Goal: Task Accomplishment & Management: Manage account settings

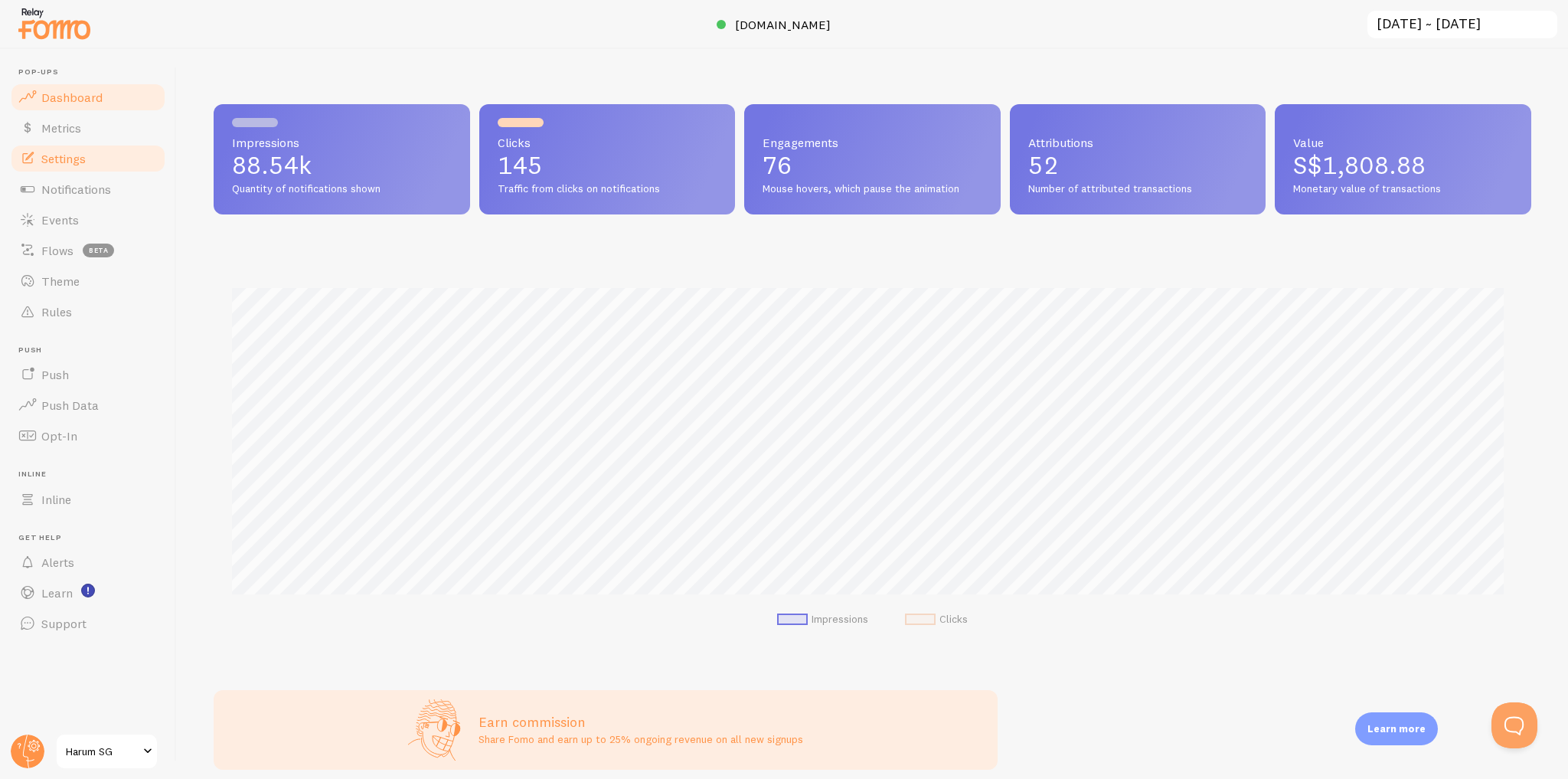
click at [125, 169] on link "Settings" at bounding box center [88, 159] width 158 height 31
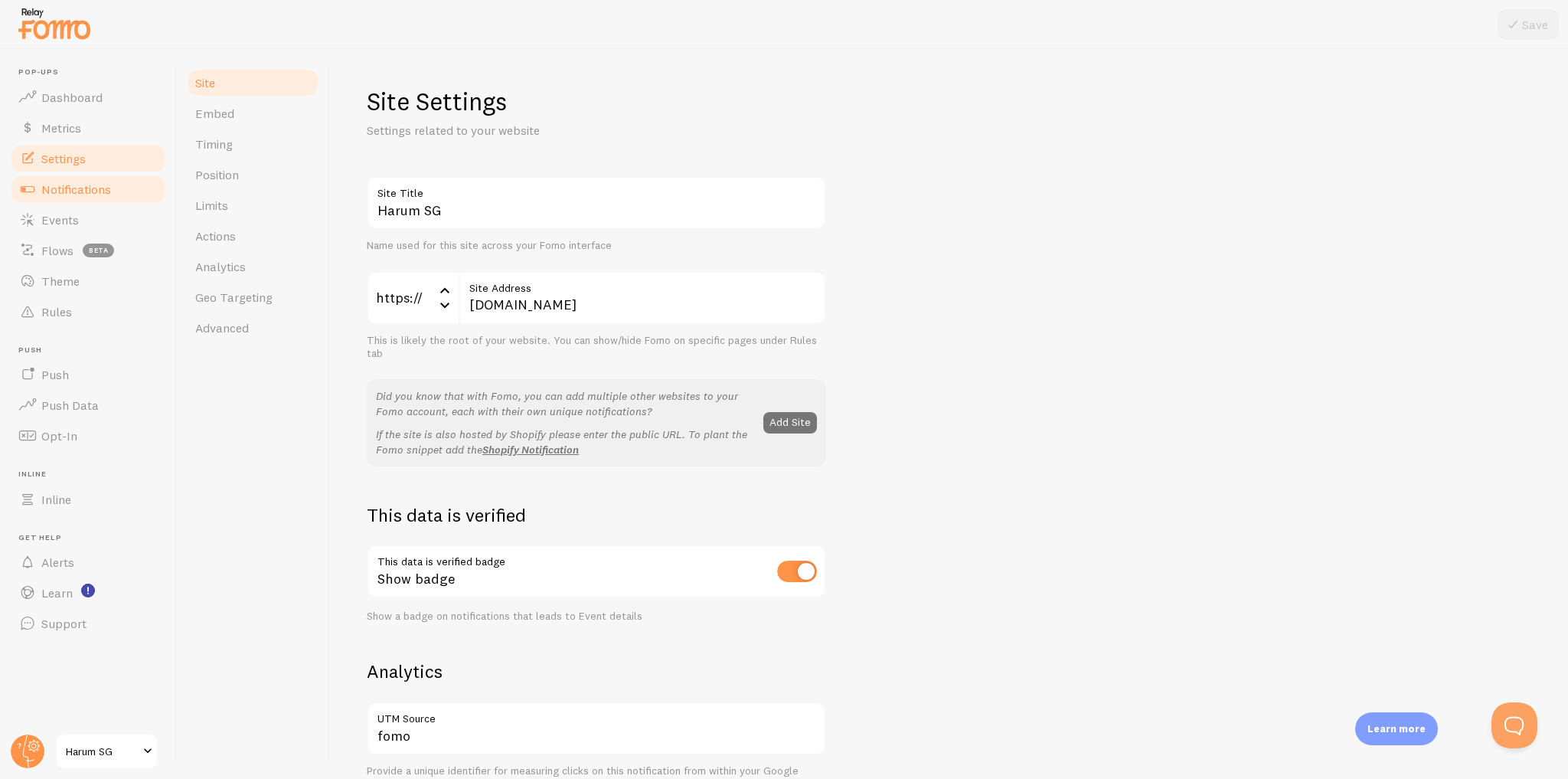
click at [138, 196] on link "Notifications" at bounding box center [88, 189] width 158 height 31
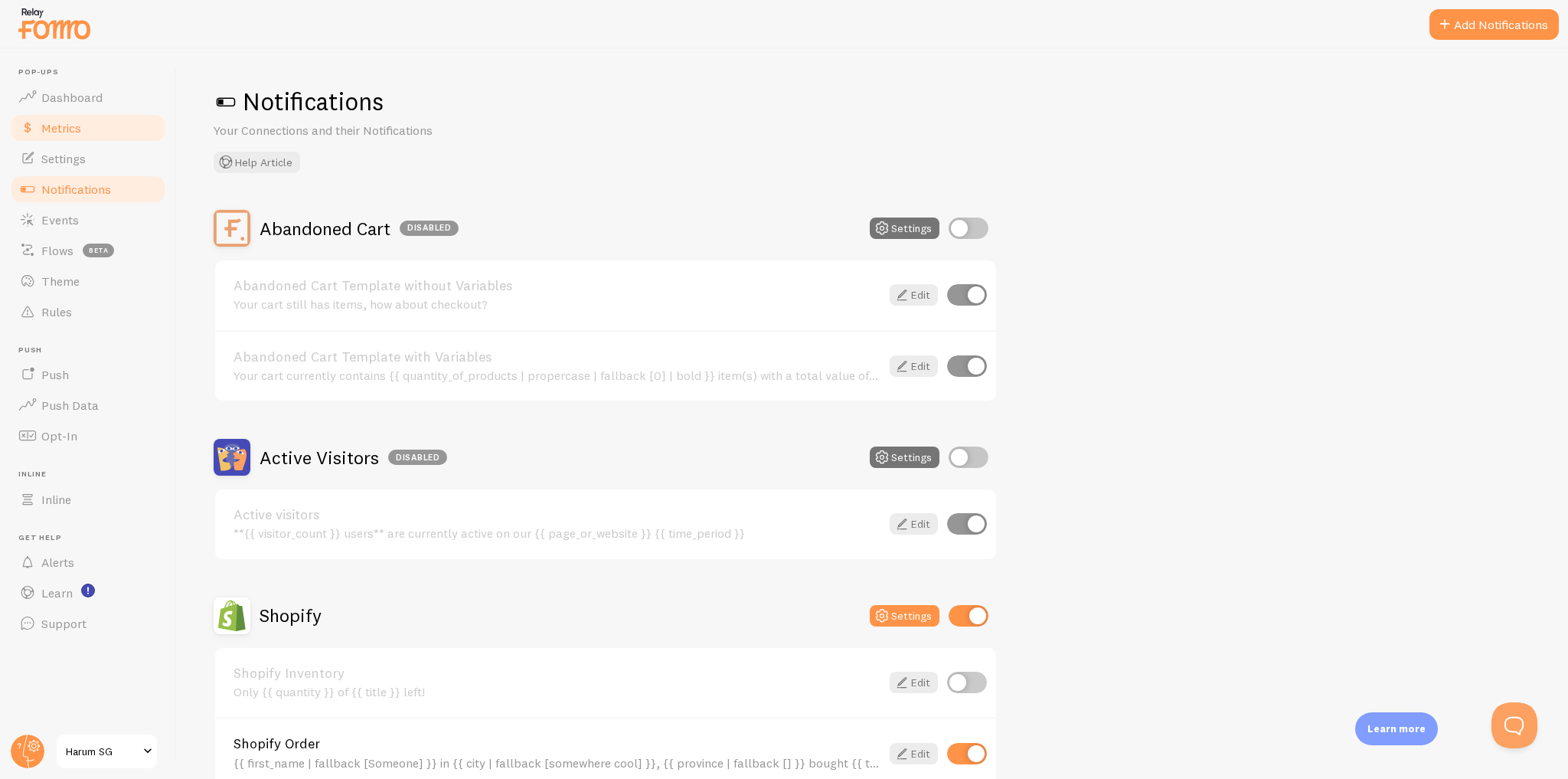
click at [125, 129] on link "Metrics" at bounding box center [88, 128] width 158 height 31
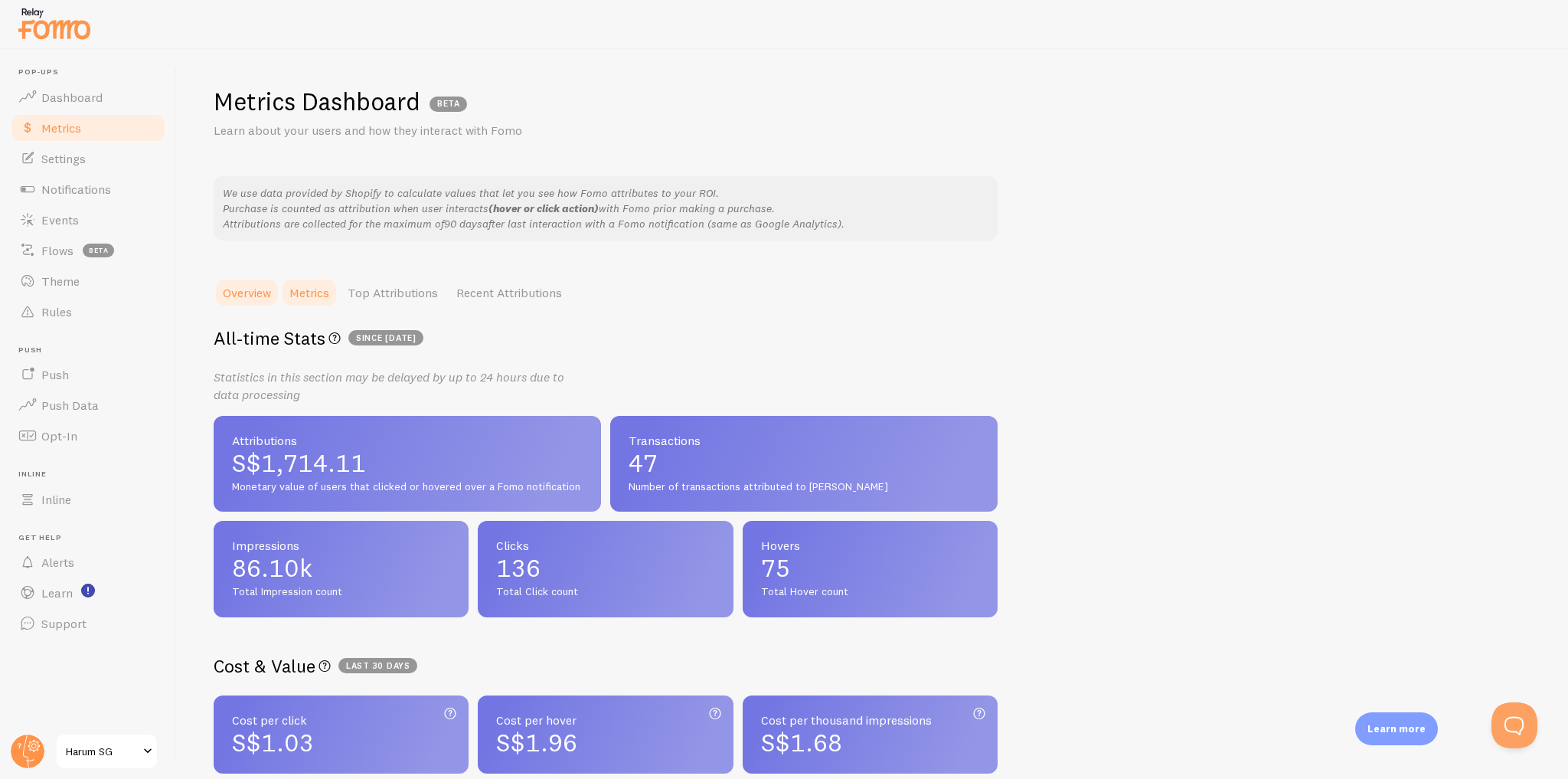
click at [304, 295] on link "Metrics" at bounding box center [310, 293] width 58 height 31
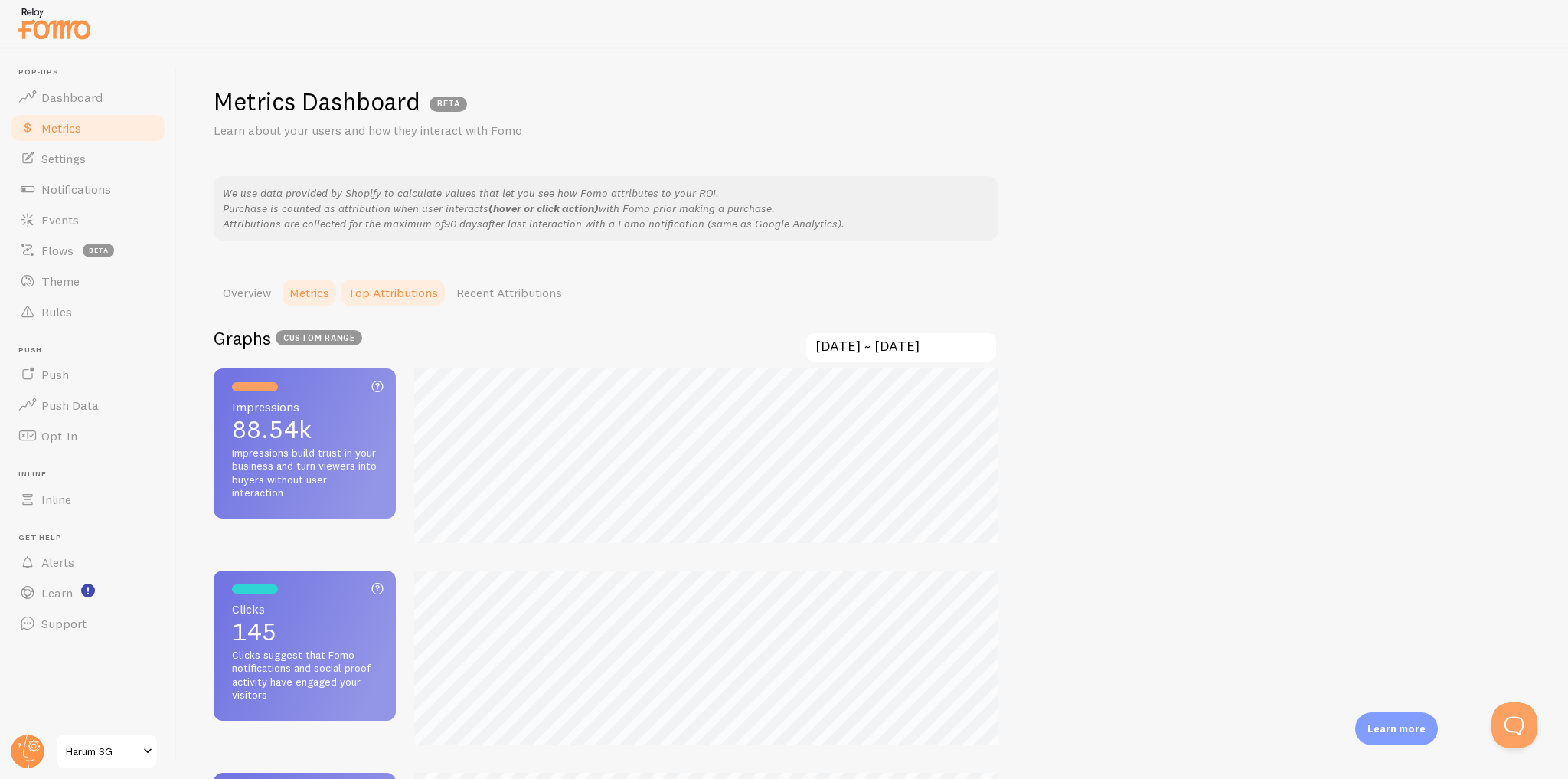
scroll to position [778, 1568]
click at [122, 90] on link "Dashboard" at bounding box center [88, 98] width 158 height 31
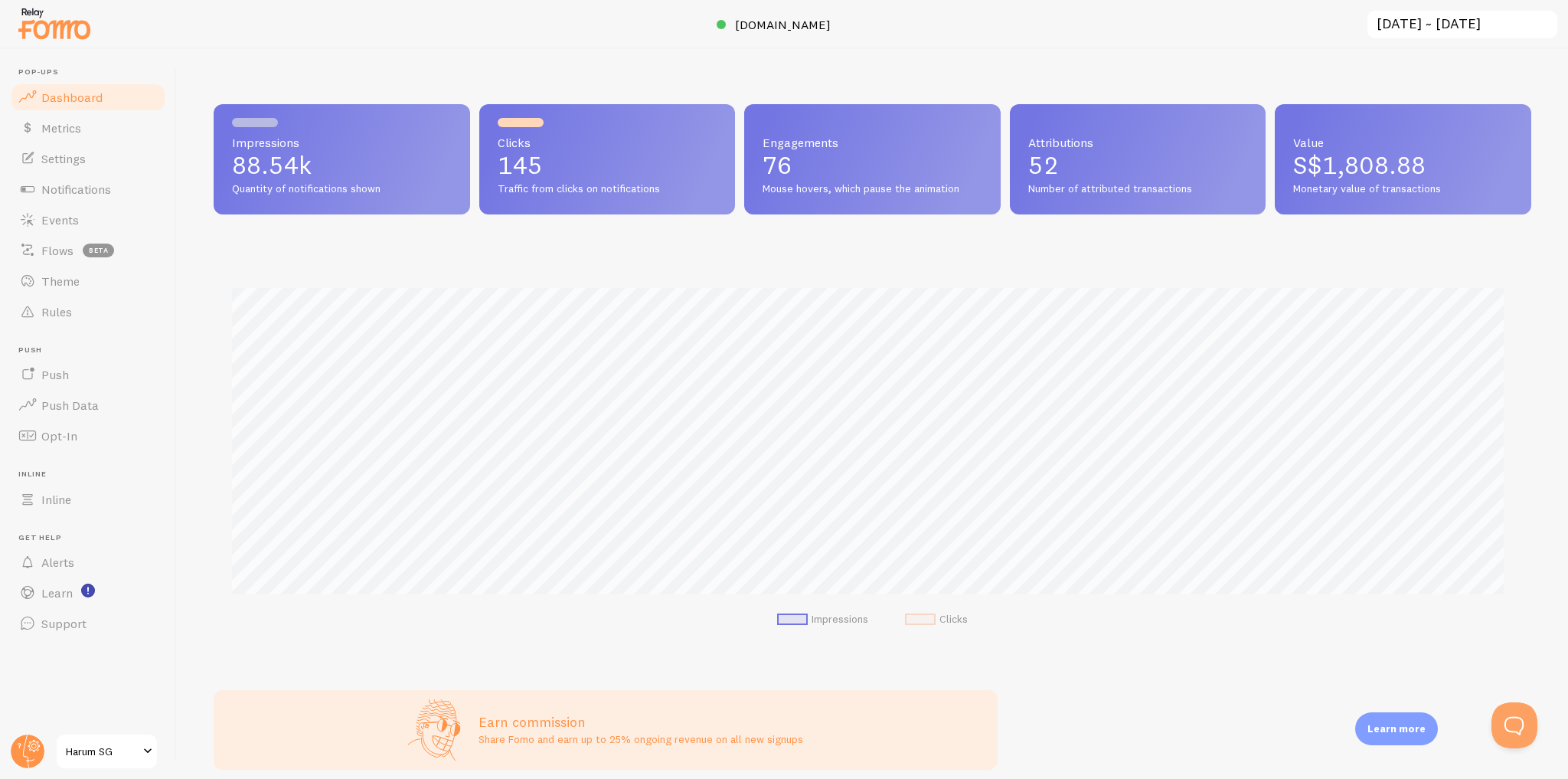
scroll to position [402, 1308]
click at [120, 163] on link "Settings" at bounding box center [88, 159] width 158 height 31
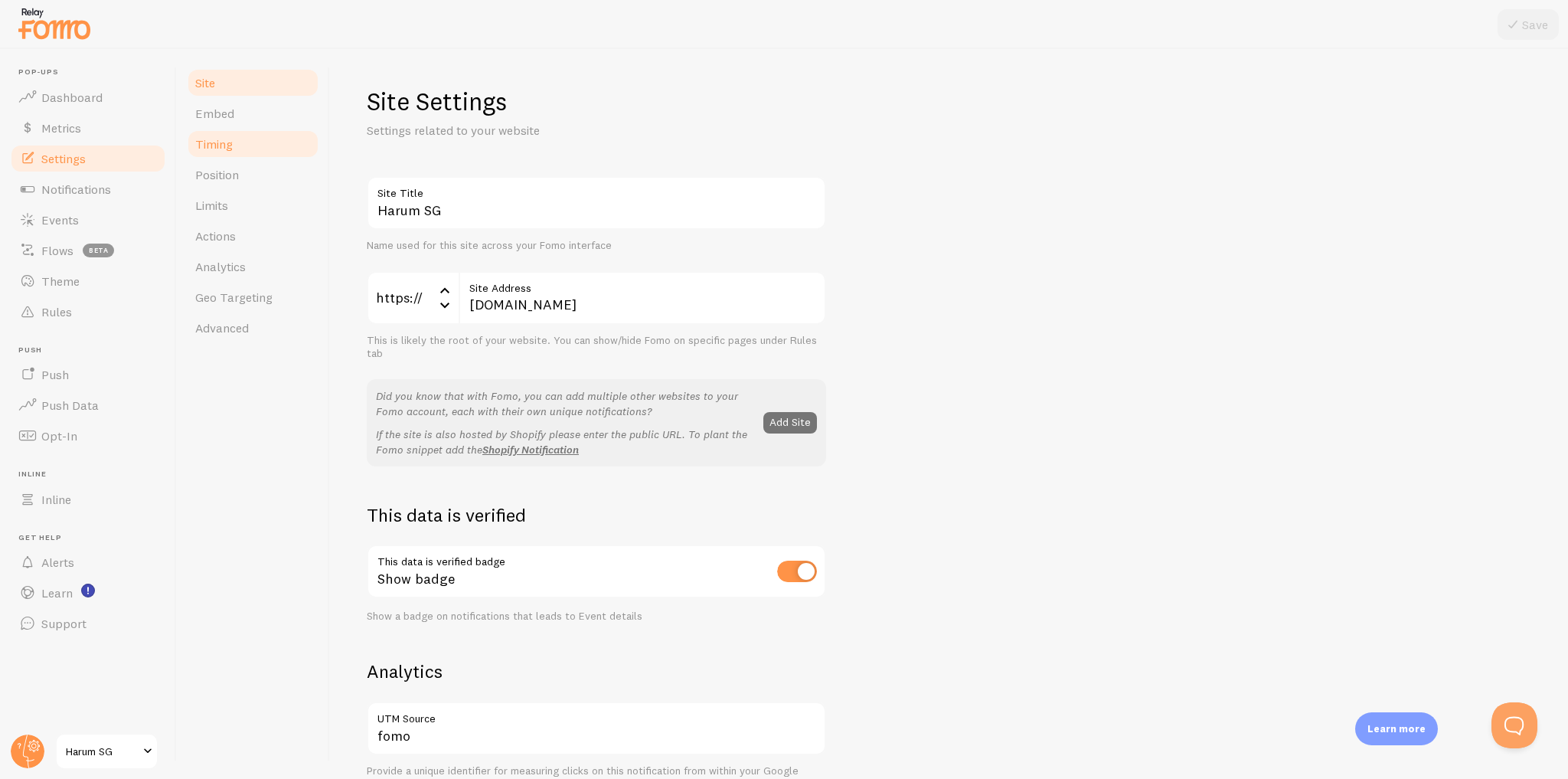
click at [269, 149] on link "Timing" at bounding box center [253, 144] width 134 height 31
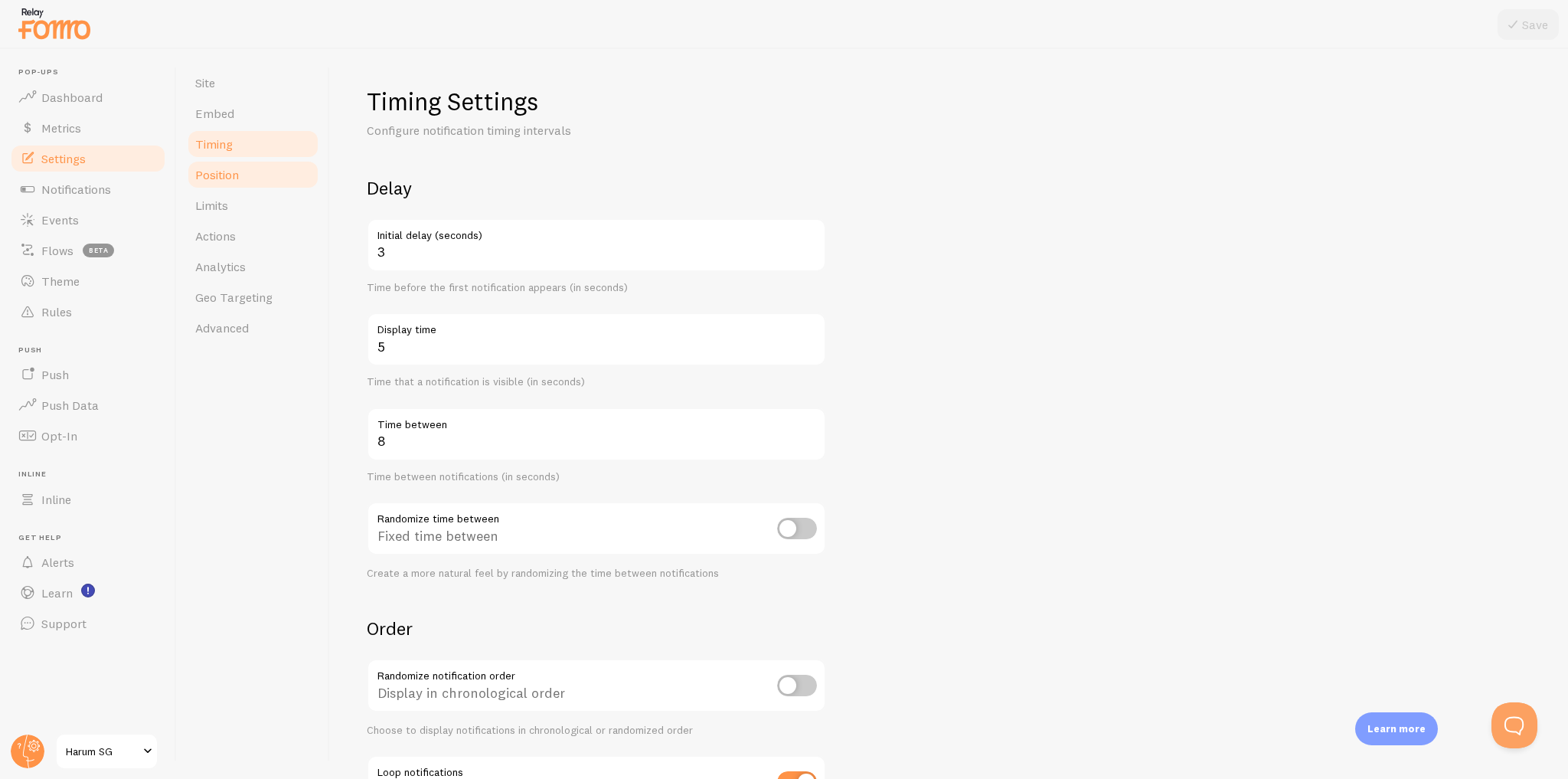
click at [270, 179] on link "Position" at bounding box center [253, 175] width 134 height 31
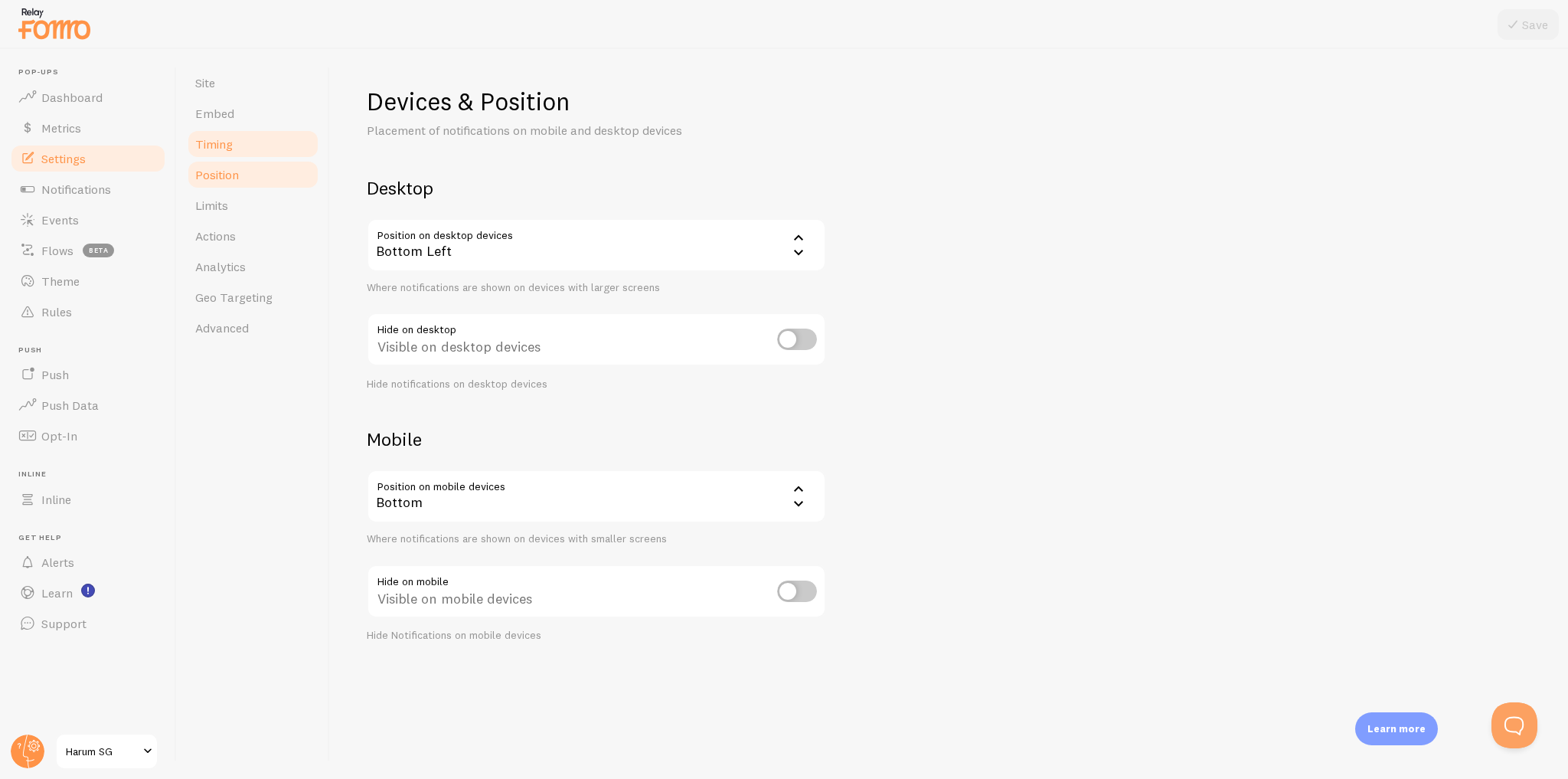
click at [275, 150] on link "Timing" at bounding box center [253, 144] width 134 height 31
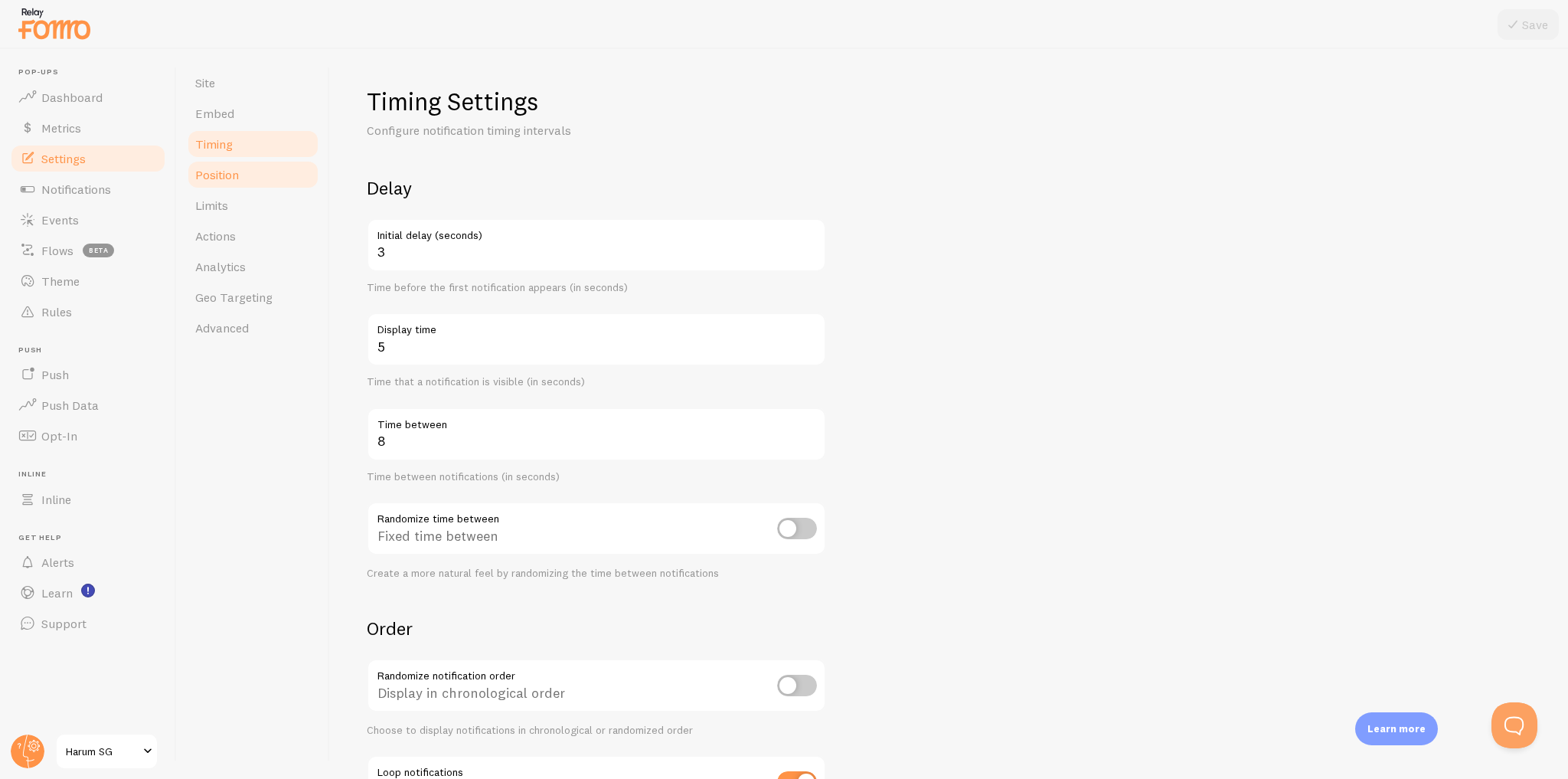
click at [254, 183] on link "Position" at bounding box center [253, 175] width 134 height 31
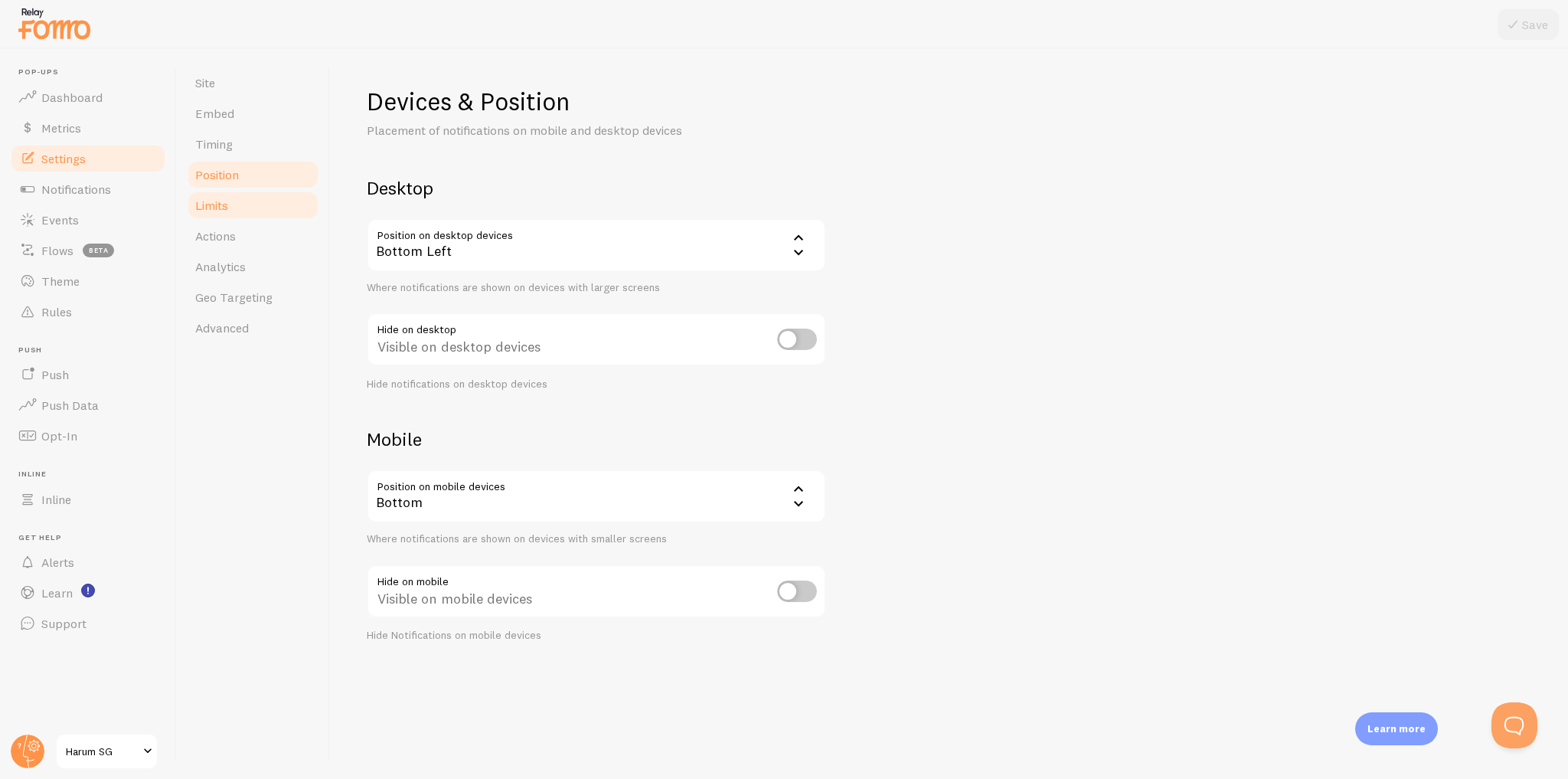
click at [258, 207] on link "Limits" at bounding box center [253, 206] width 134 height 31
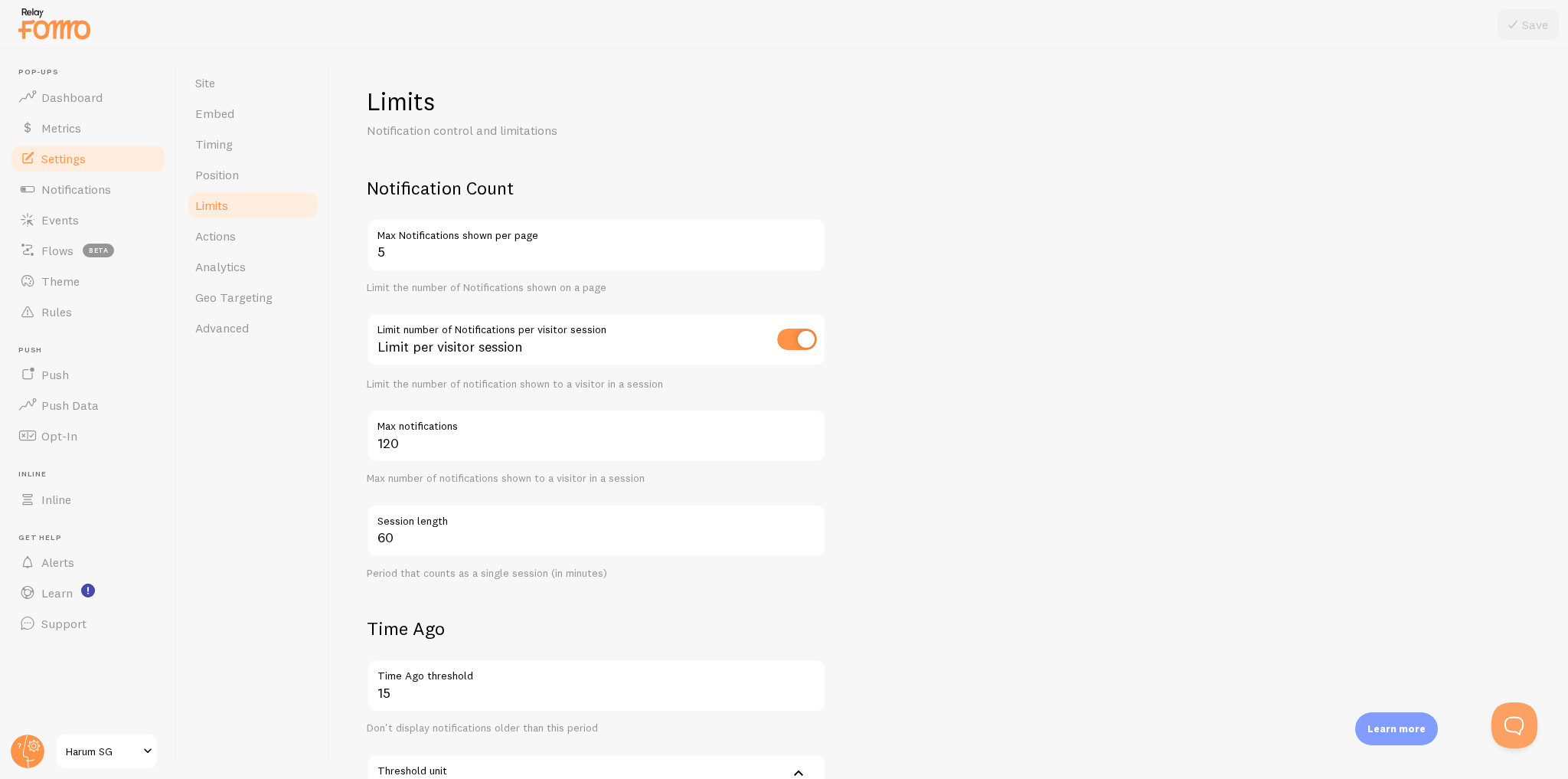
click at [352, 433] on div "Limits Notification control and limitations Notification Count 5 Max Notificati…" at bounding box center [948, 414] width 1238 height 731
click at [270, 273] on link "Analytics" at bounding box center [253, 267] width 134 height 31
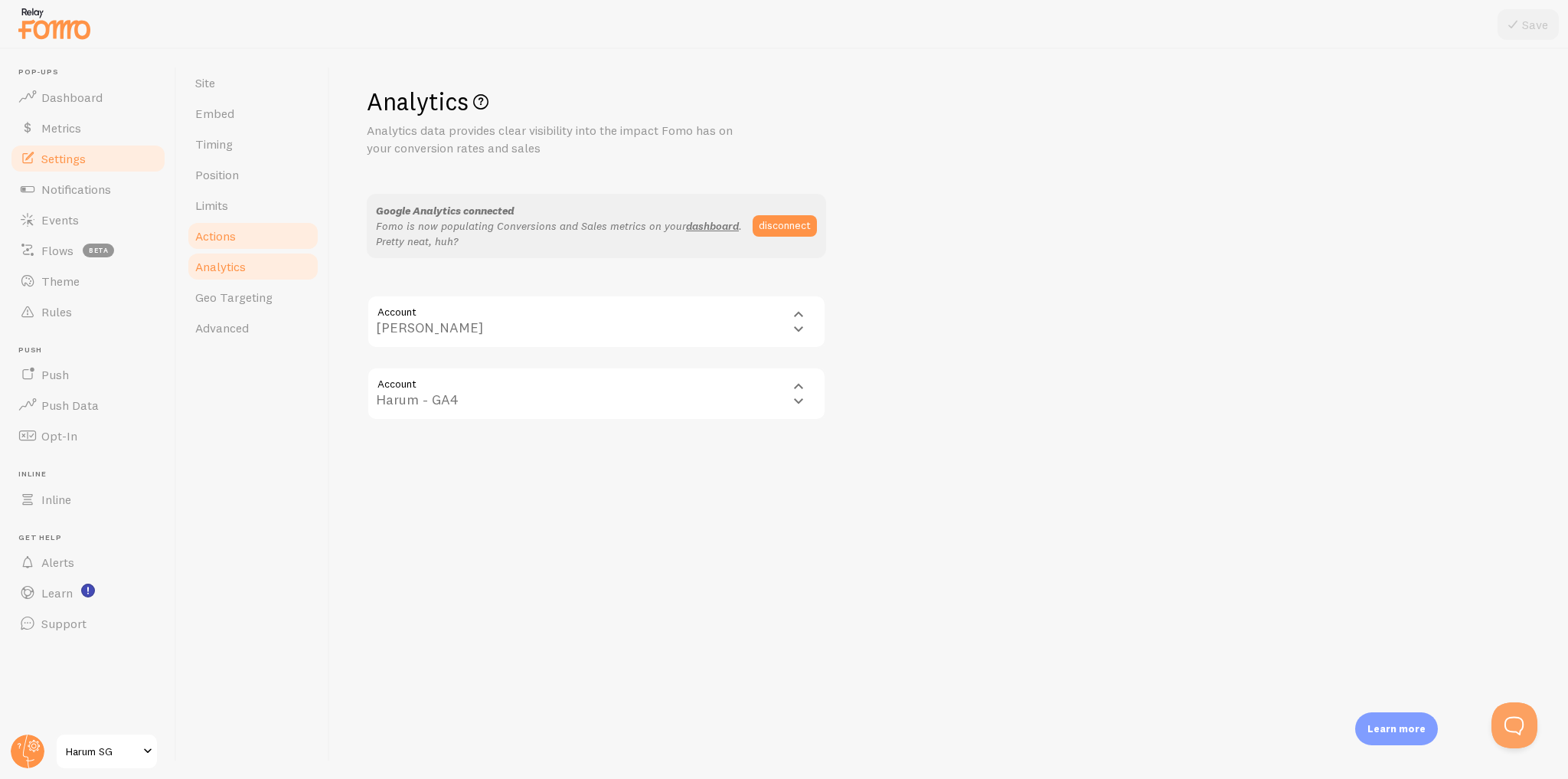
click at [280, 225] on link "Actions" at bounding box center [253, 236] width 134 height 31
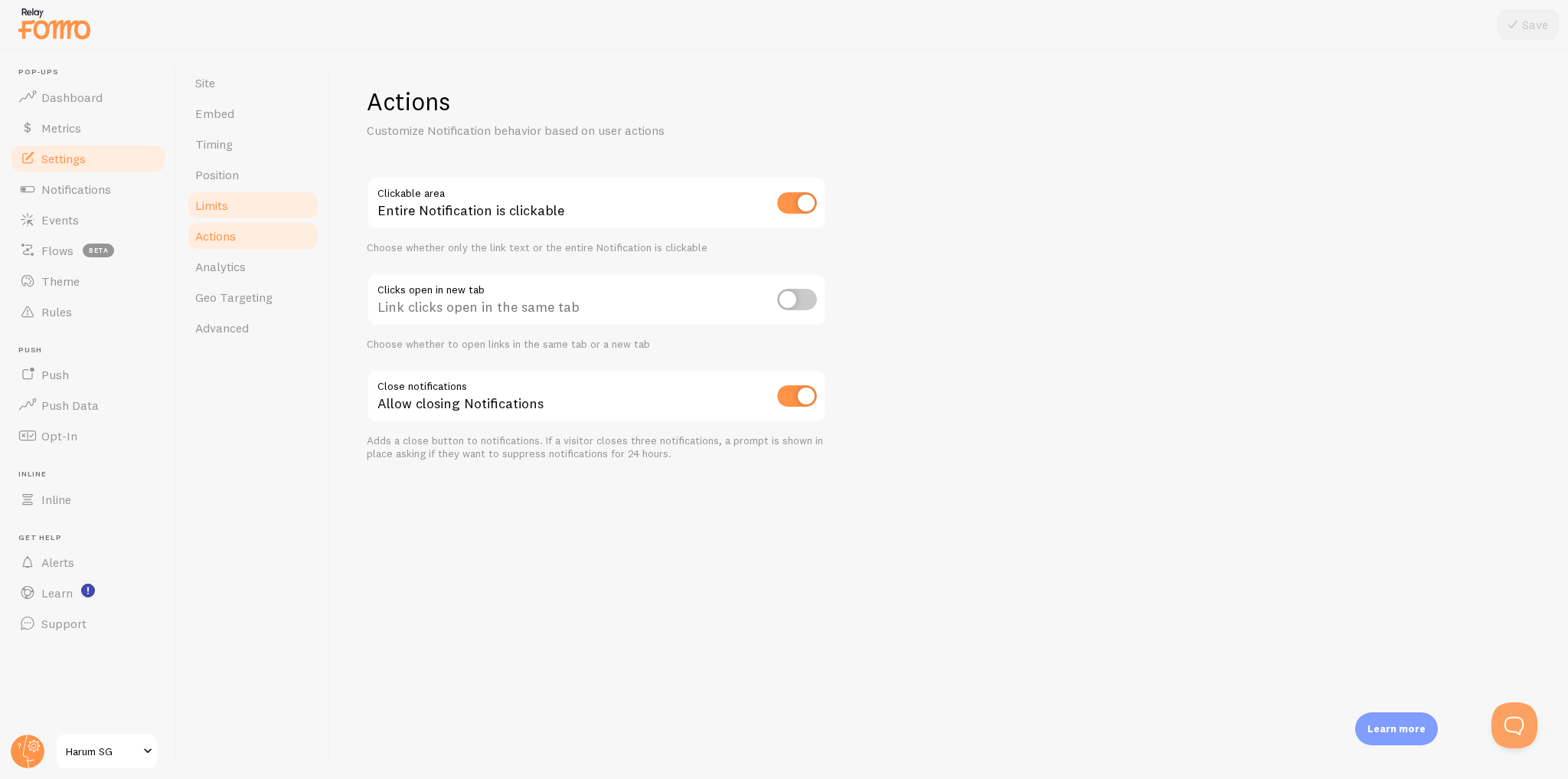
click at [278, 206] on link "Limits" at bounding box center [253, 206] width 134 height 31
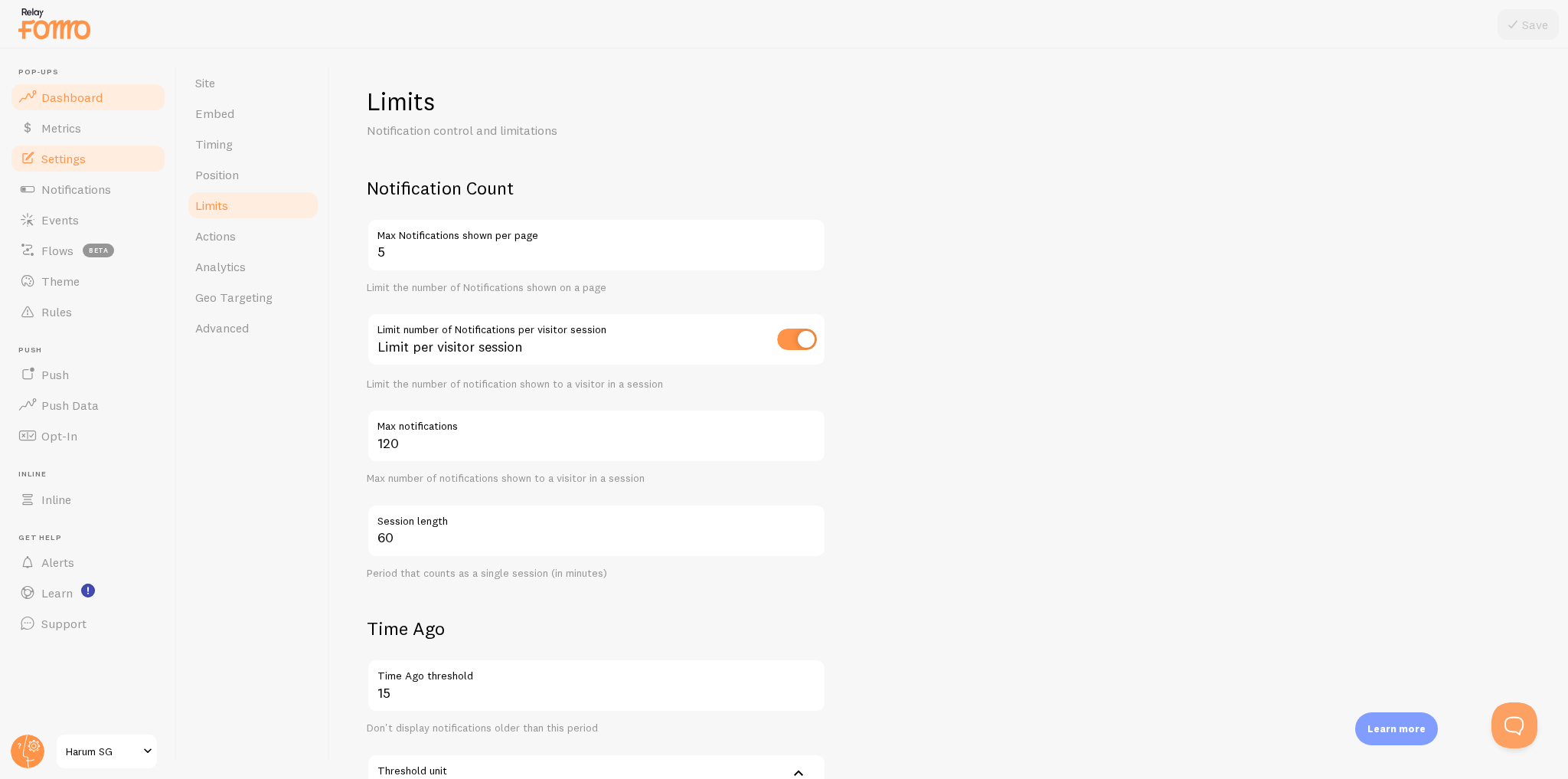
click at [111, 101] on link "Dashboard" at bounding box center [88, 98] width 158 height 31
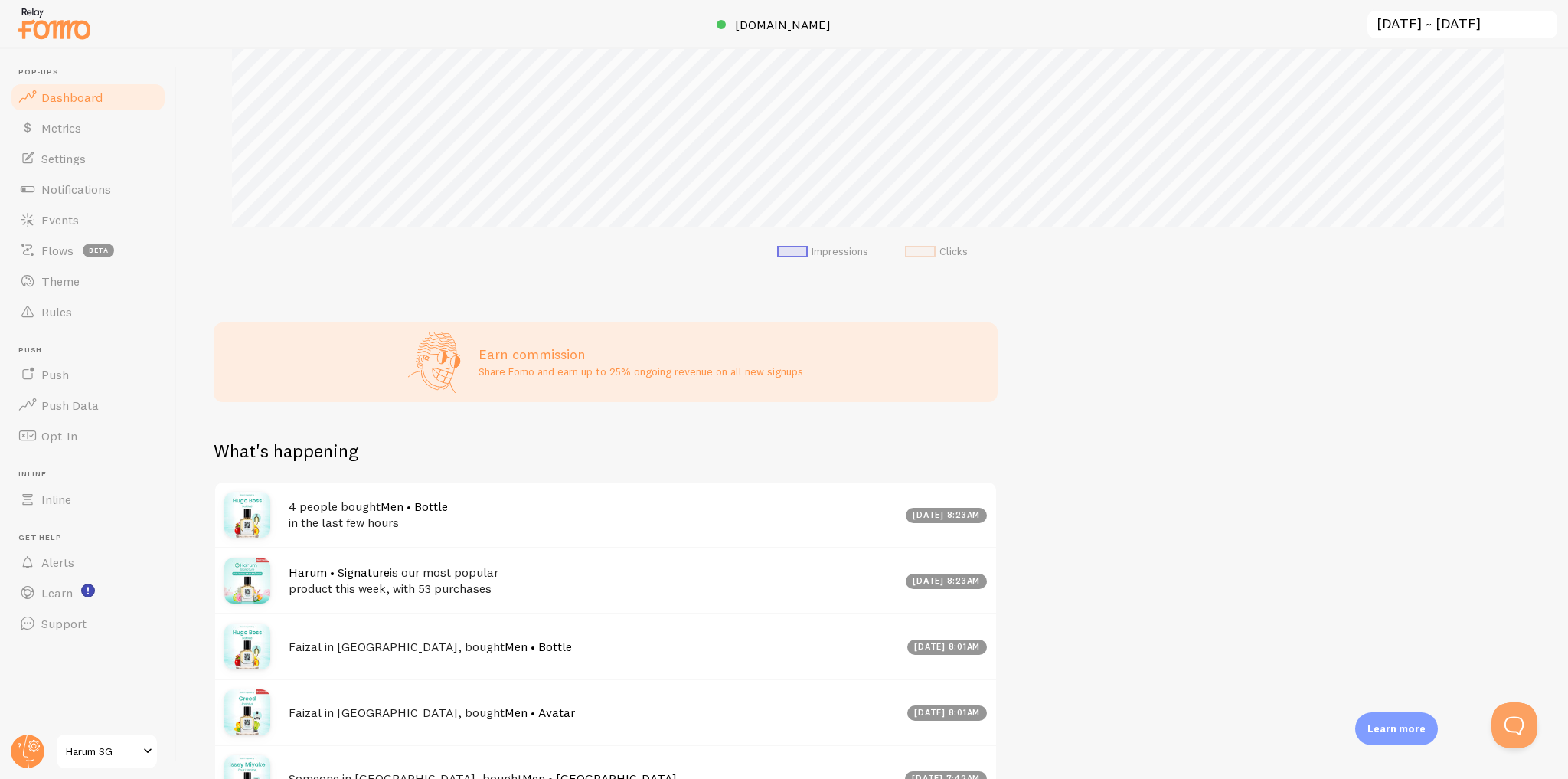
scroll to position [538, 0]
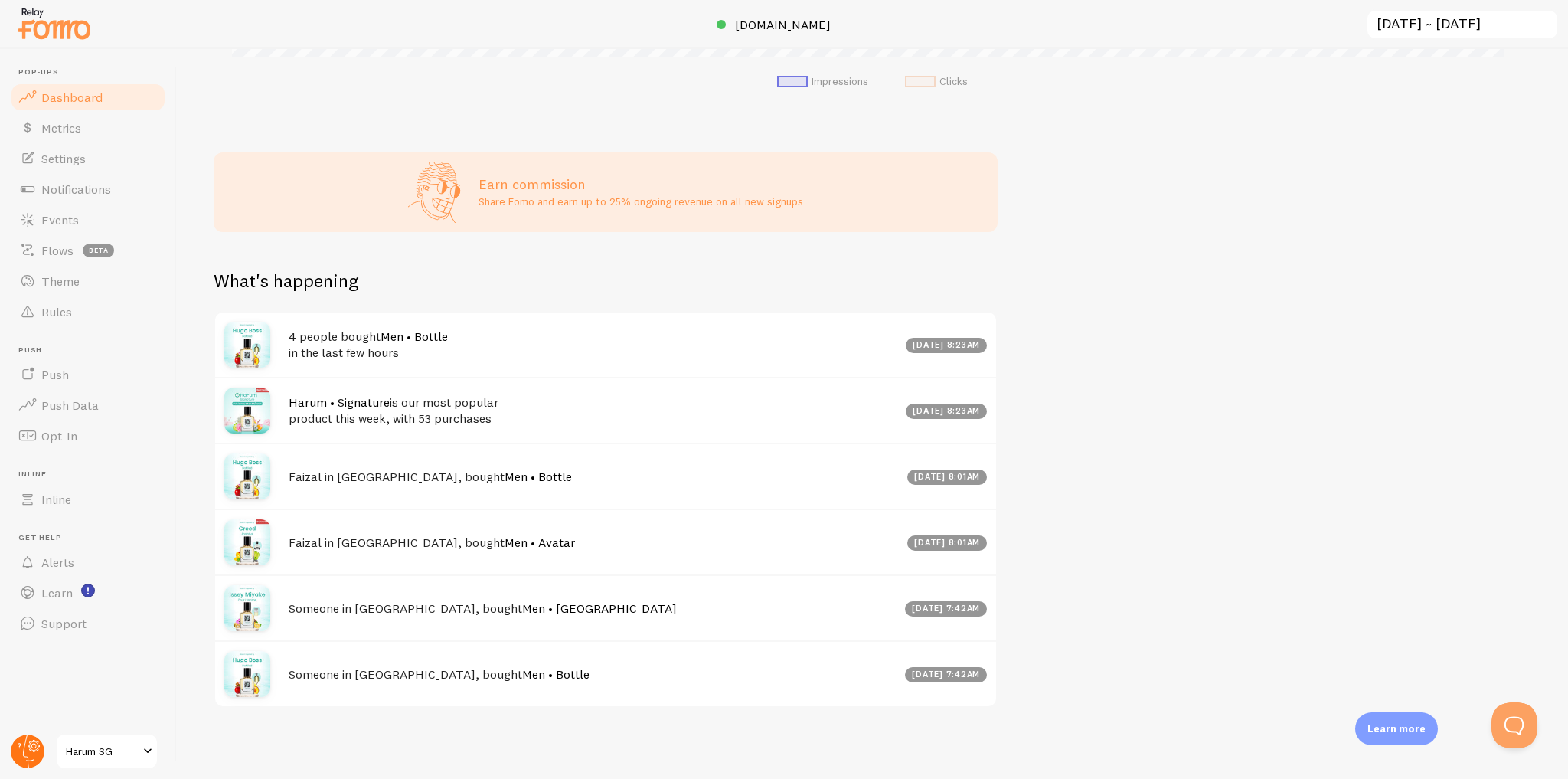
click at [31, 756] on circle at bounding box center [27, 752] width 34 height 34
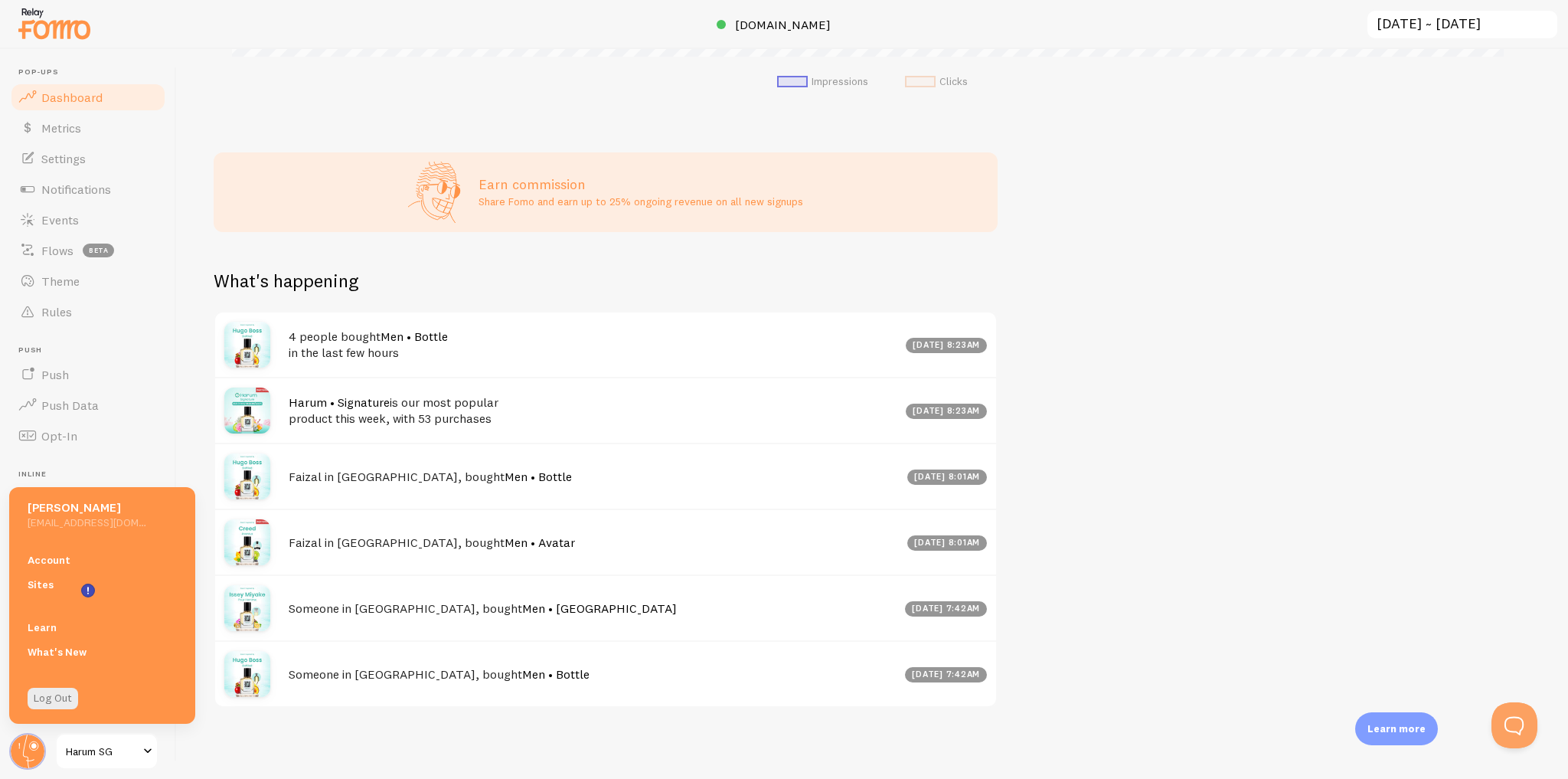
click at [94, 563] on link "Account" at bounding box center [102, 560] width 186 height 25
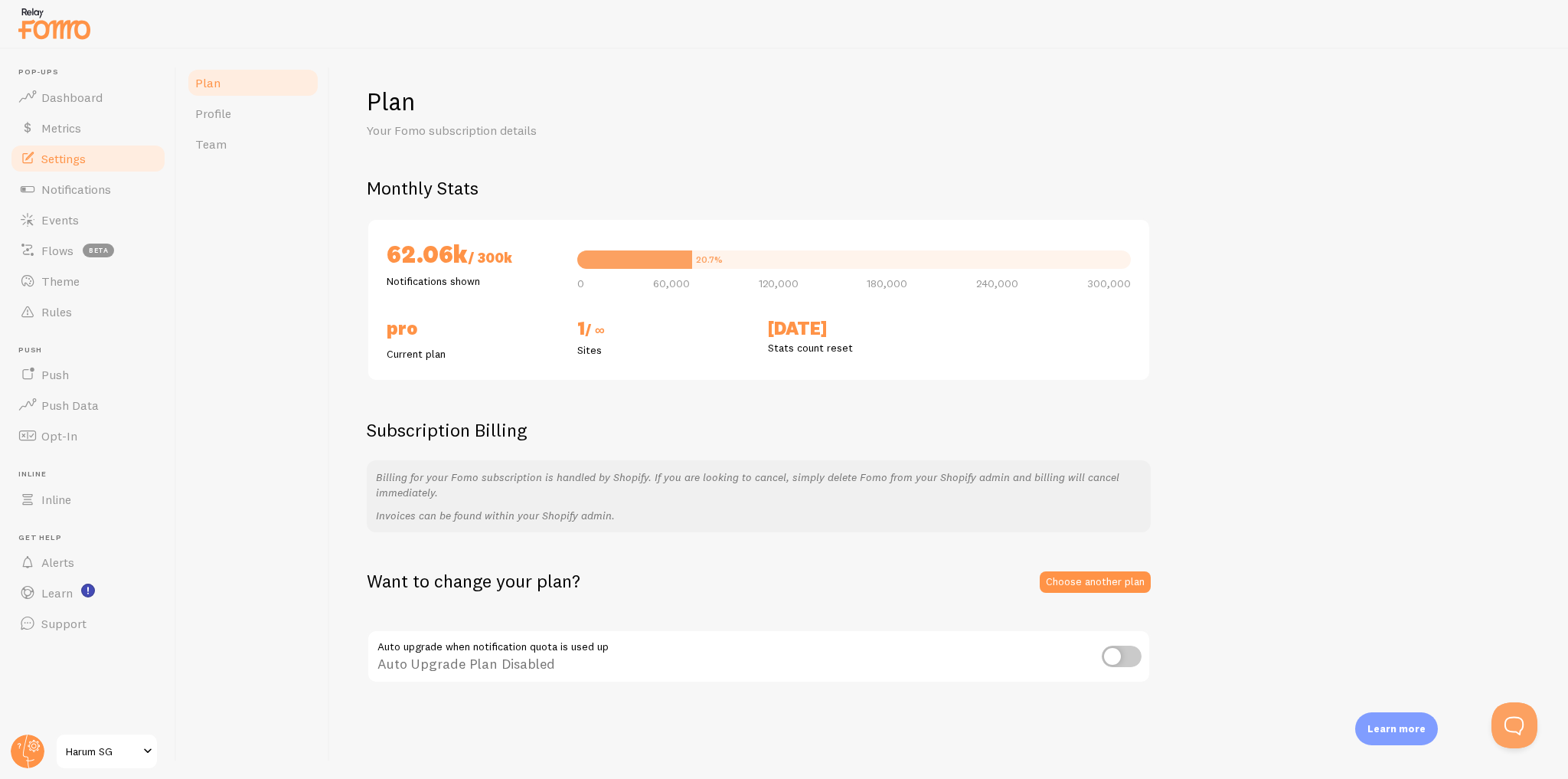
click at [98, 157] on link "Settings" at bounding box center [88, 159] width 158 height 31
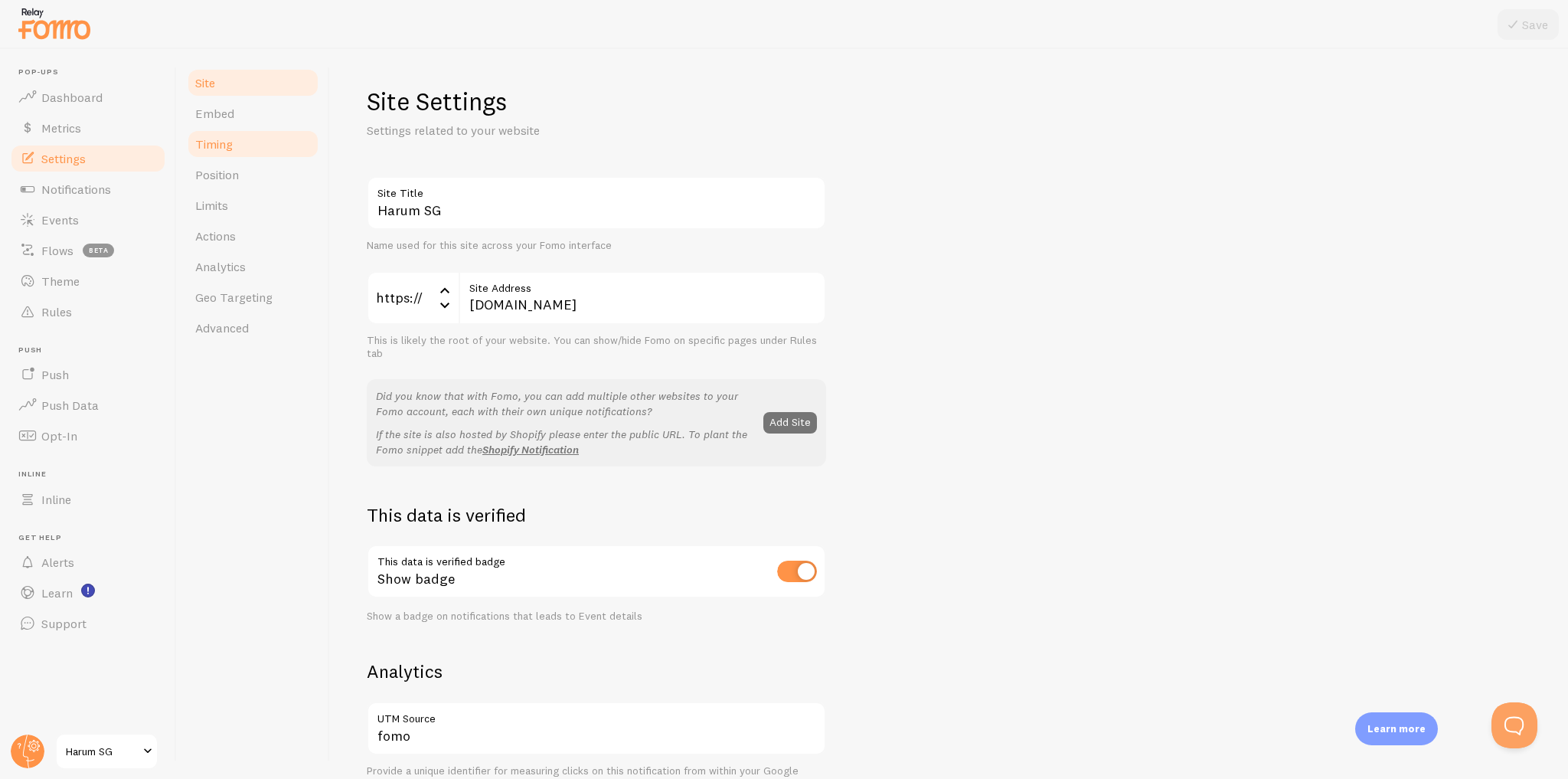
click at [262, 138] on link "Timing" at bounding box center [253, 144] width 134 height 31
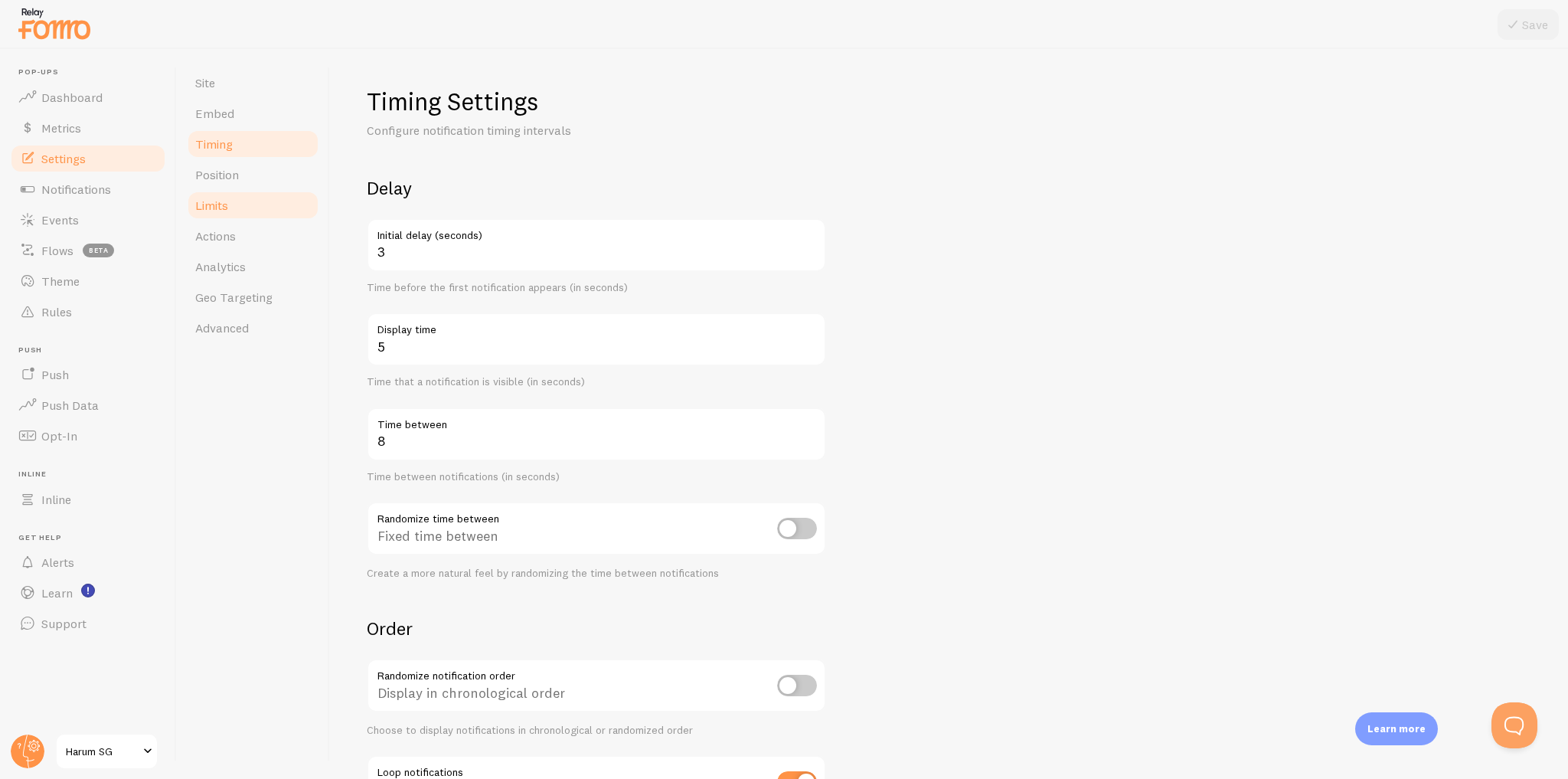
click at [267, 202] on link "Limits" at bounding box center [253, 206] width 134 height 31
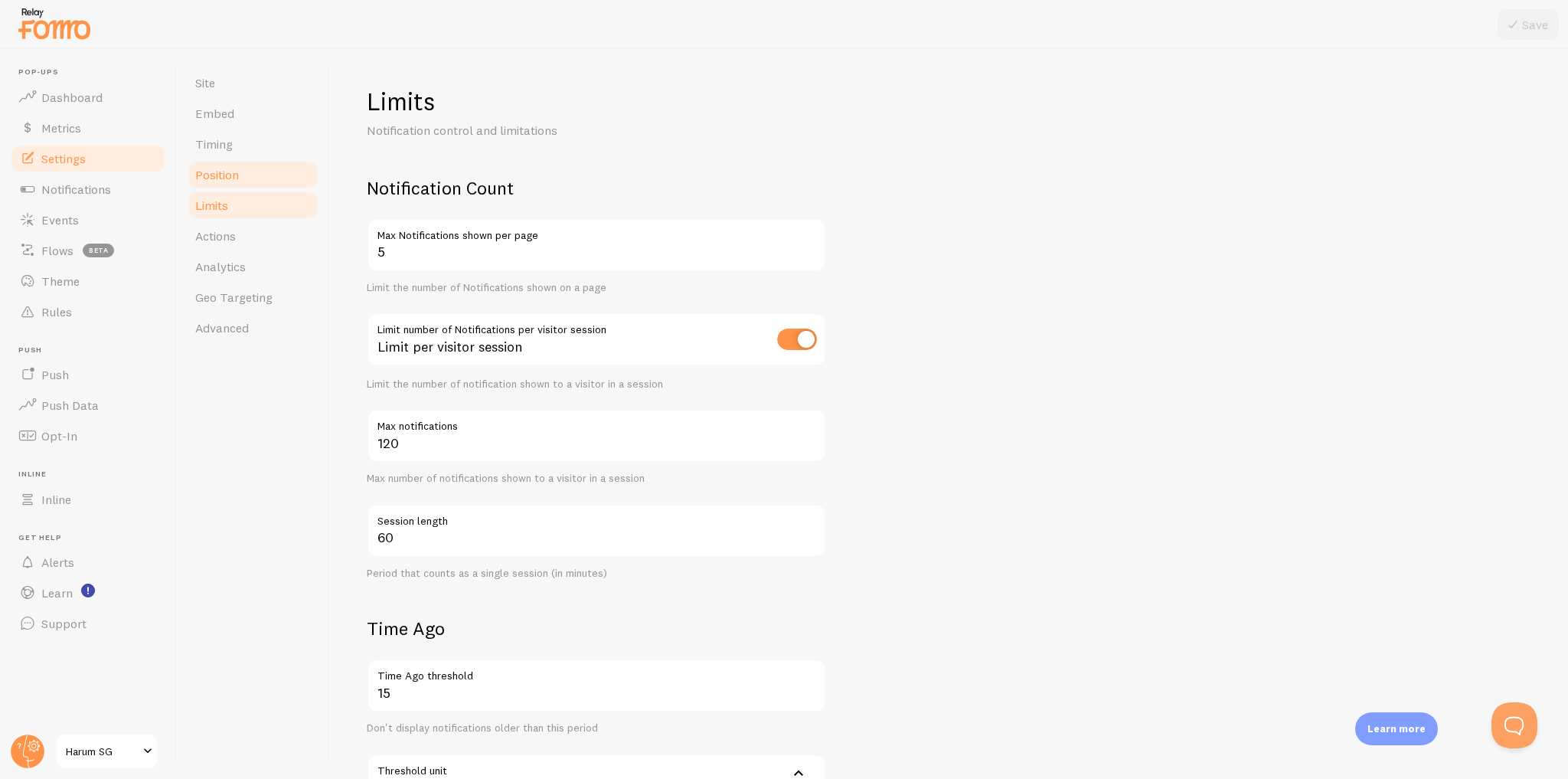
click at [261, 171] on link "Position" at bounding box center [253, 175] width 134 height 31
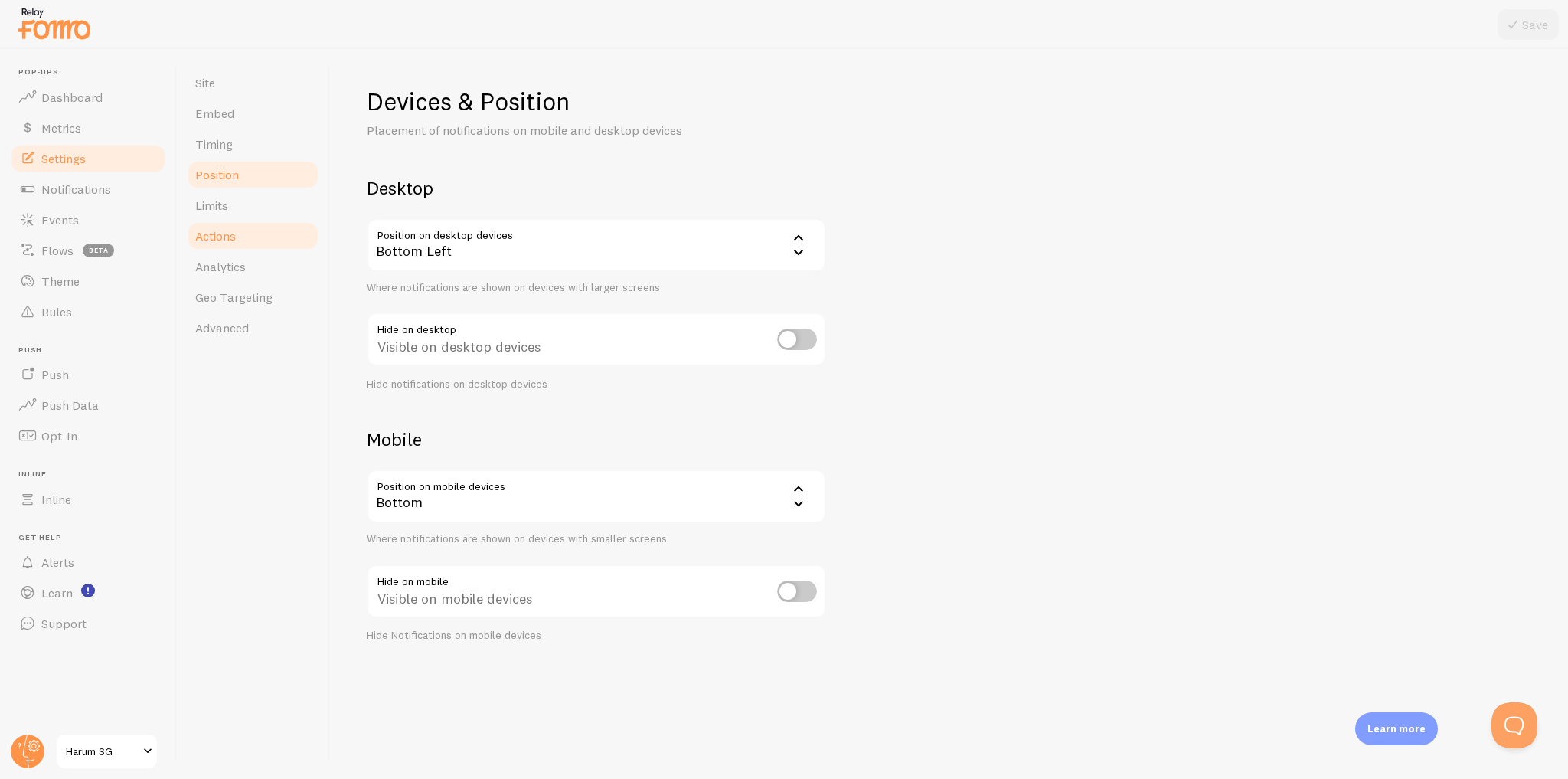
click at [259, 222] on link "Actions" at bounding box center [253, 236] width 134 height 31
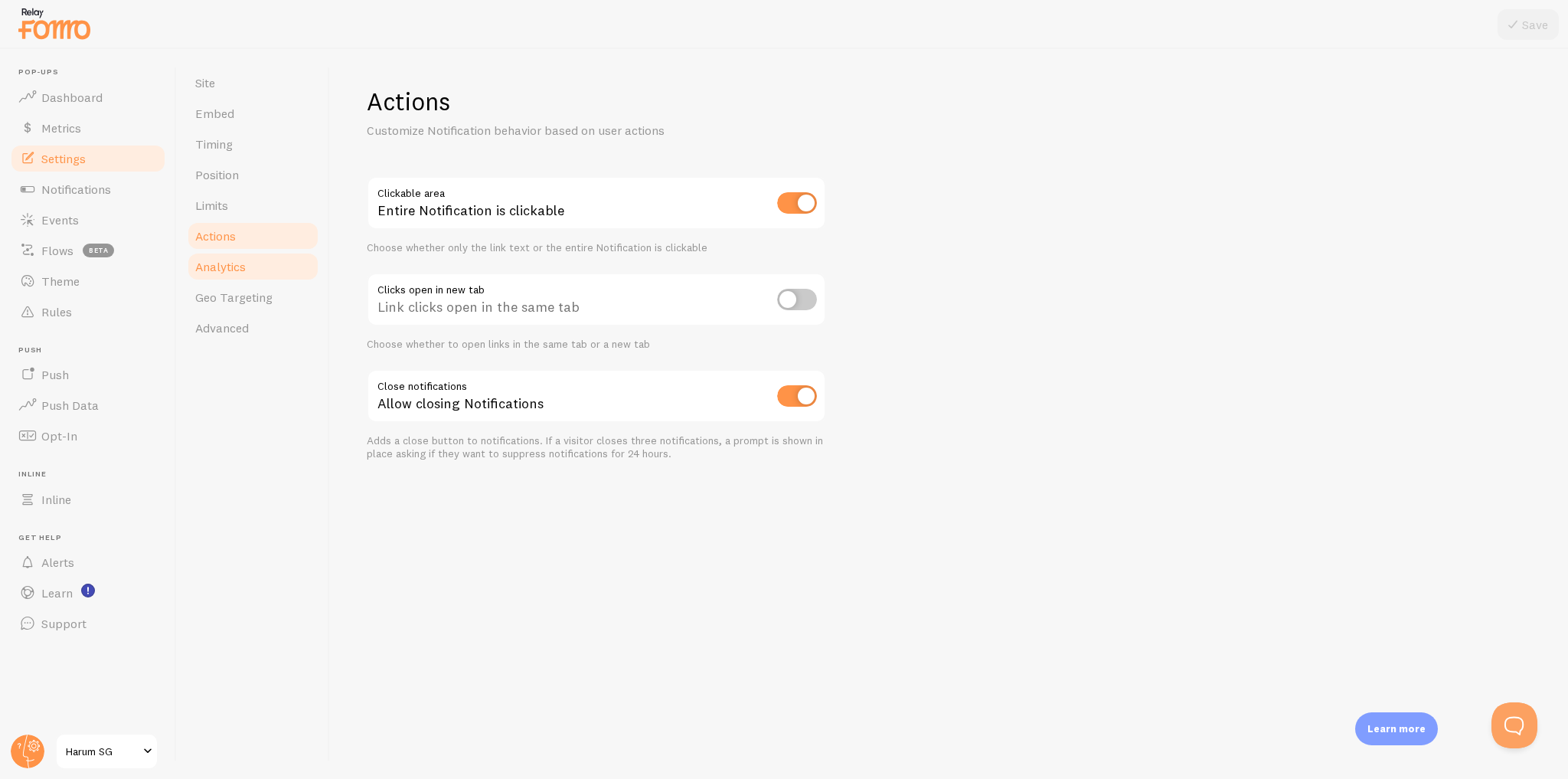
click at [261, 251] on link "Analytics" at bounding box center [253, 267] width 134 height 31
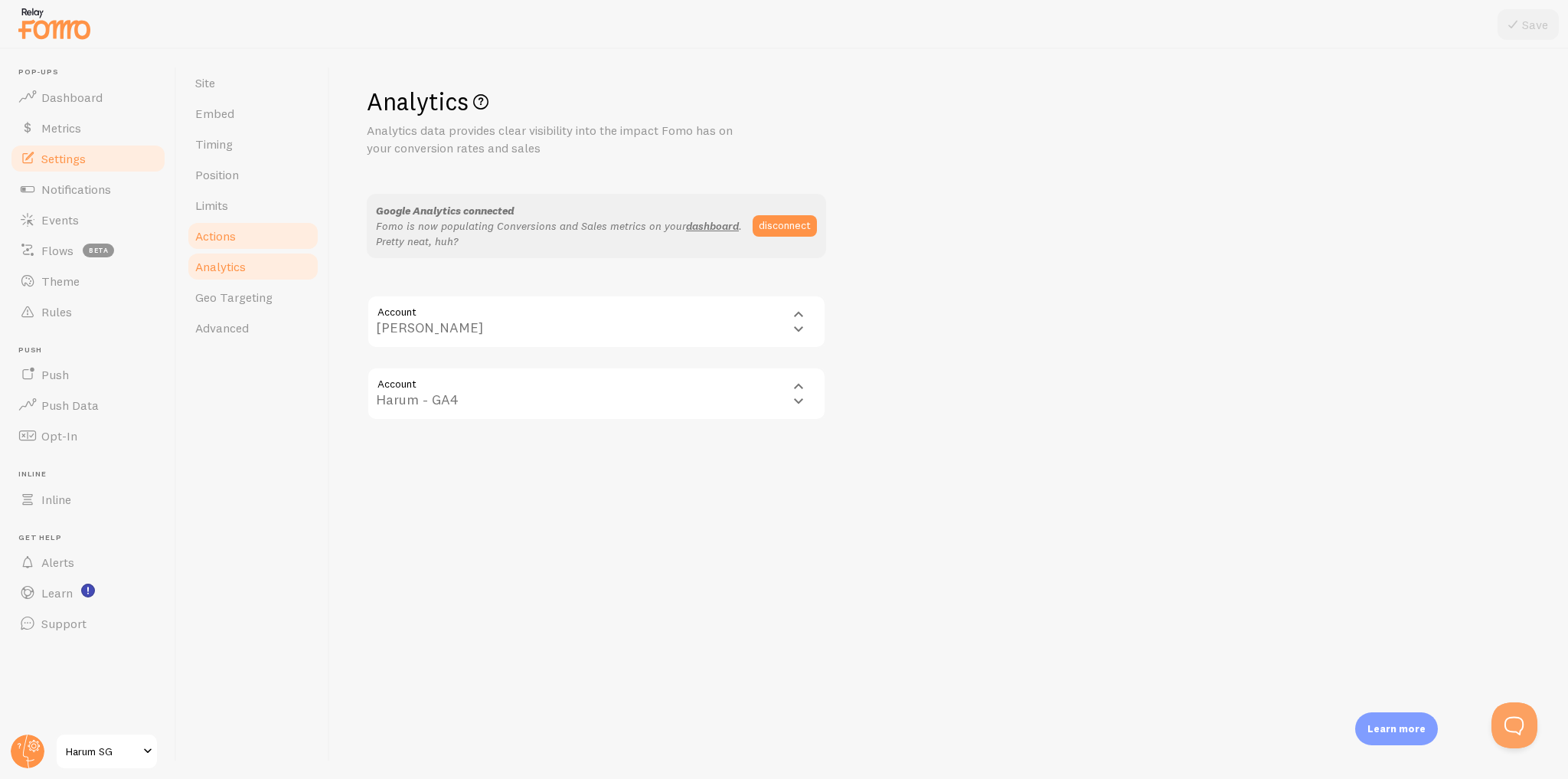
click at [288, 227] on link "Actions" at bounding box center [253, 236] width 134 height 31
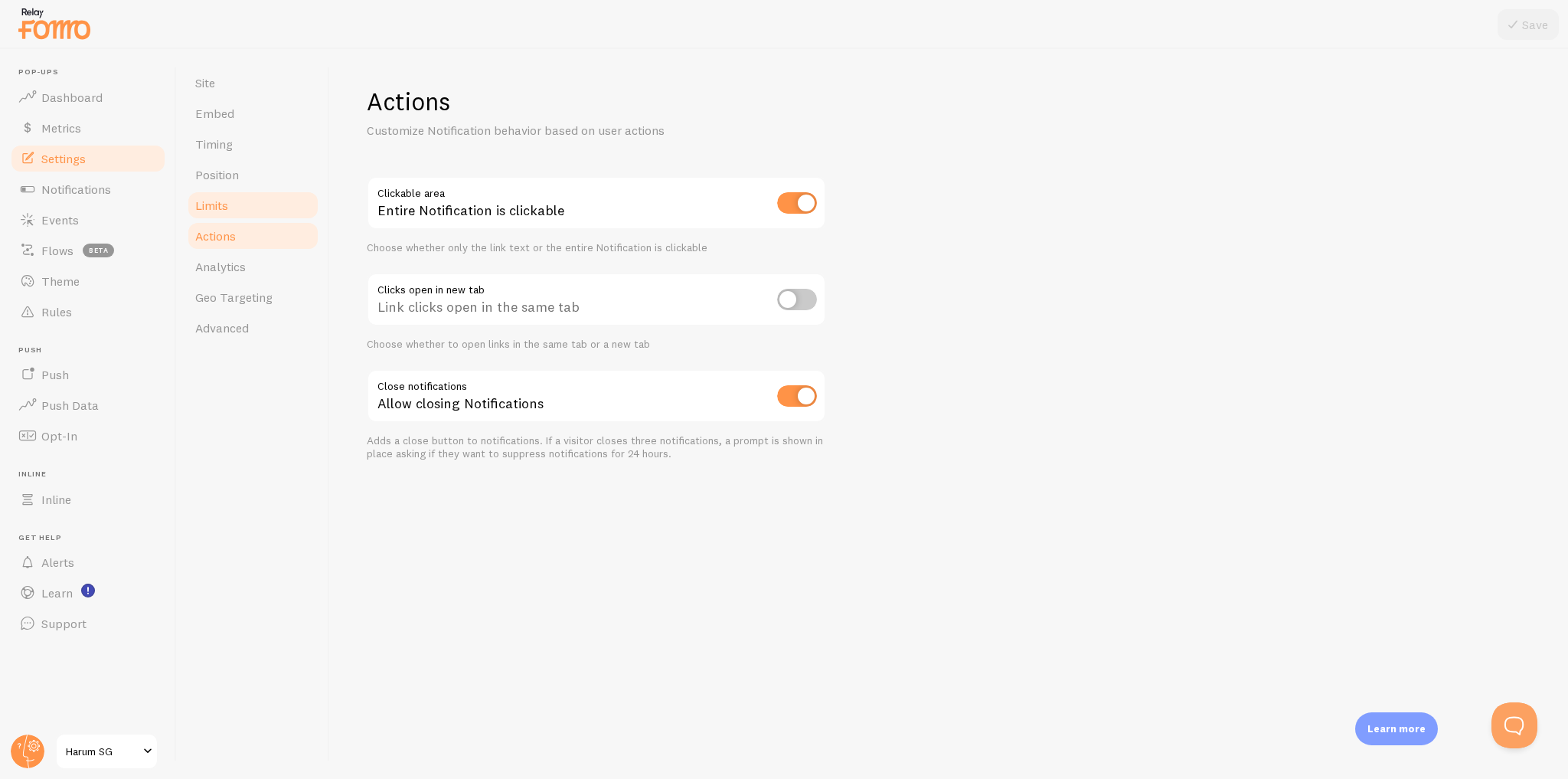
click at [260, 212] on link "Limits" at bounding box center [253, 206] width 134 height 31
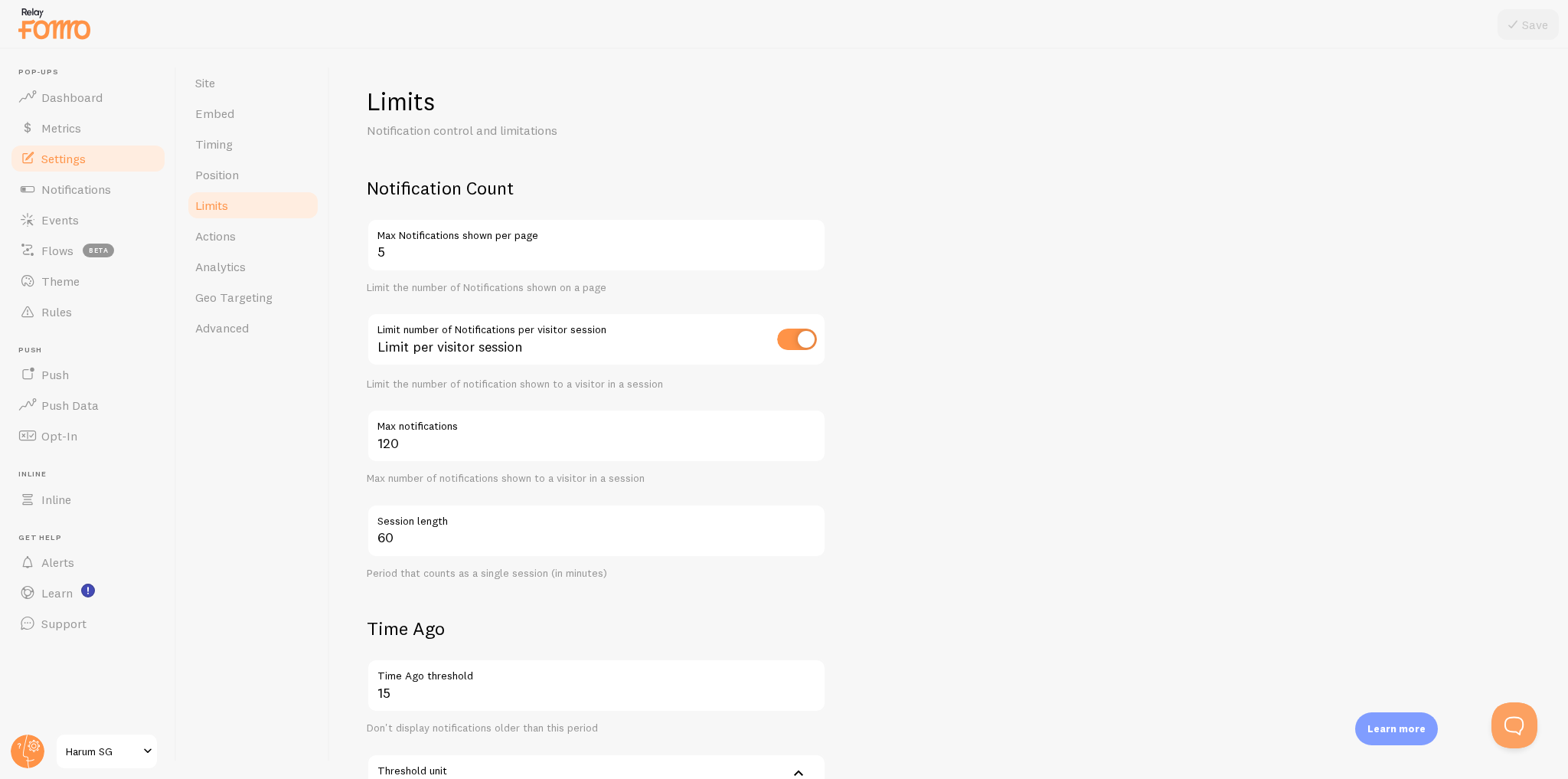
click at [787, 343] on input "checkbox" at bounding box center [798, 338] width 40 height 21
checkbox input "false"
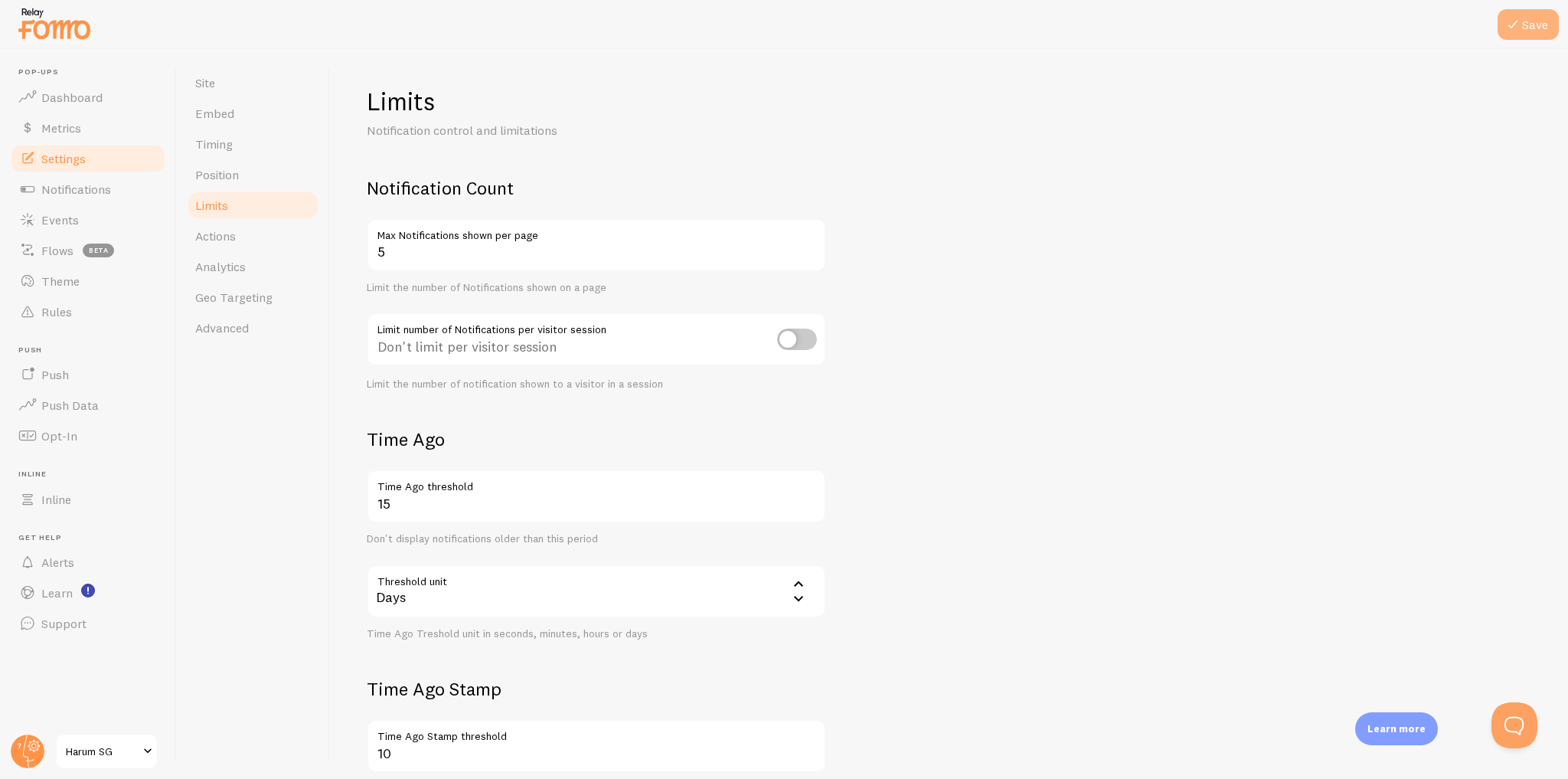
click at [1531, 29] on button "Save" at bounding box center [1528, 25] width 61 height 31
click at [107, 104] on link "Dashboard" at bounding box center [88, 98] width 158 height 31
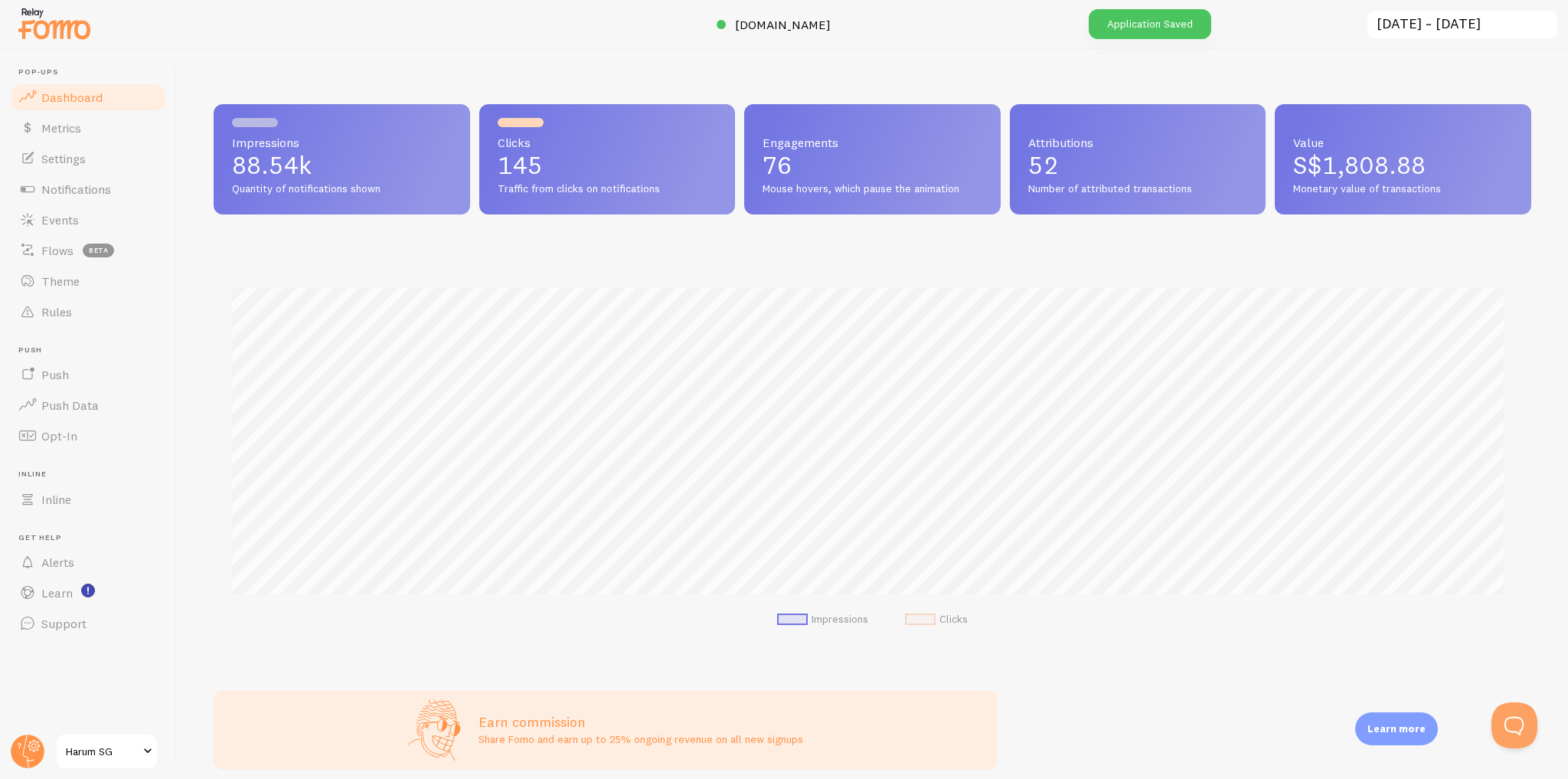
scroll to position [402, 1308]
